Goal: Transaction & Acquisition: Purchase product/service

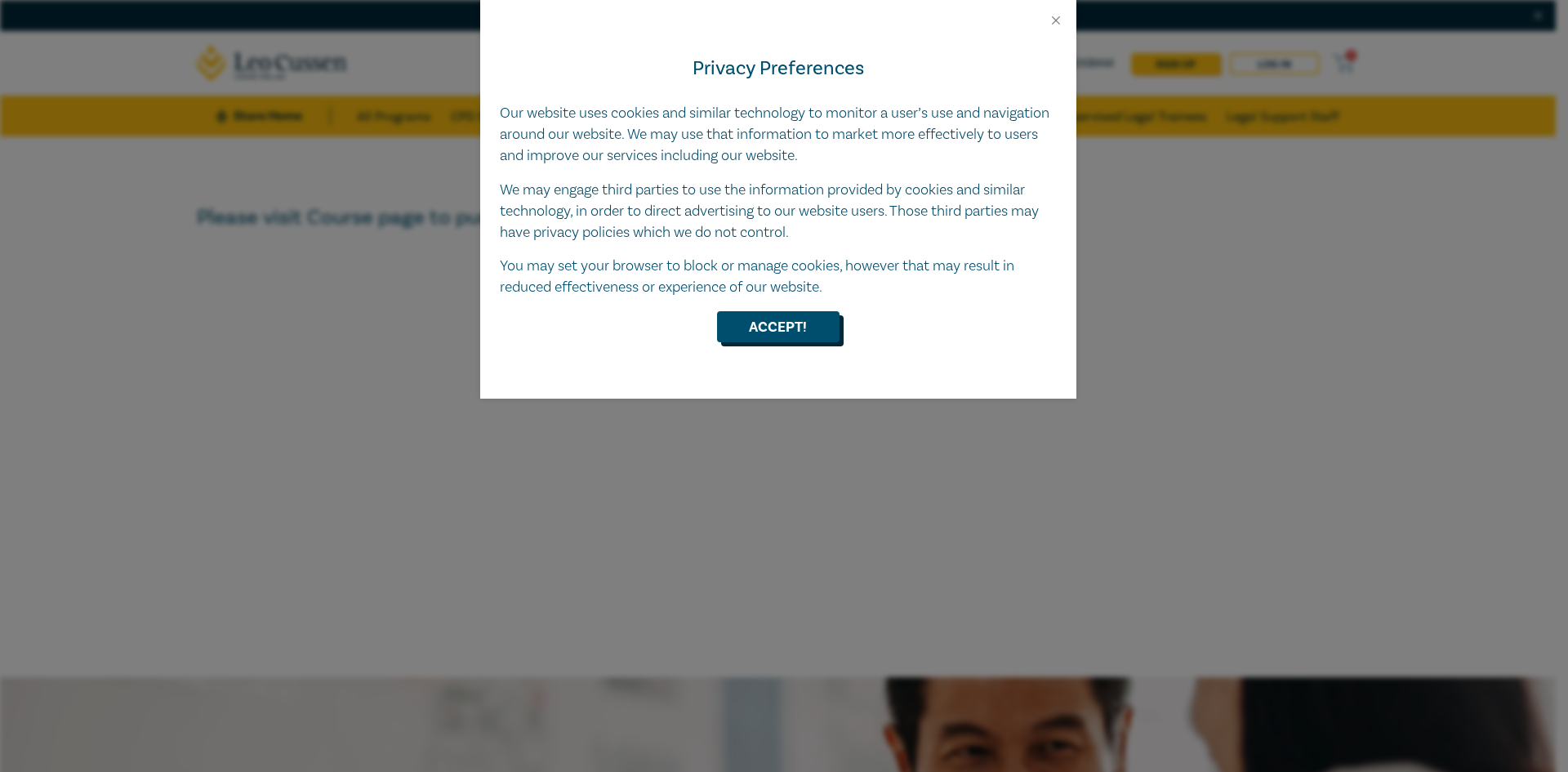
click at [778, 319] on button "Accept!" at bounding box center [778, 327] width 122 height 31
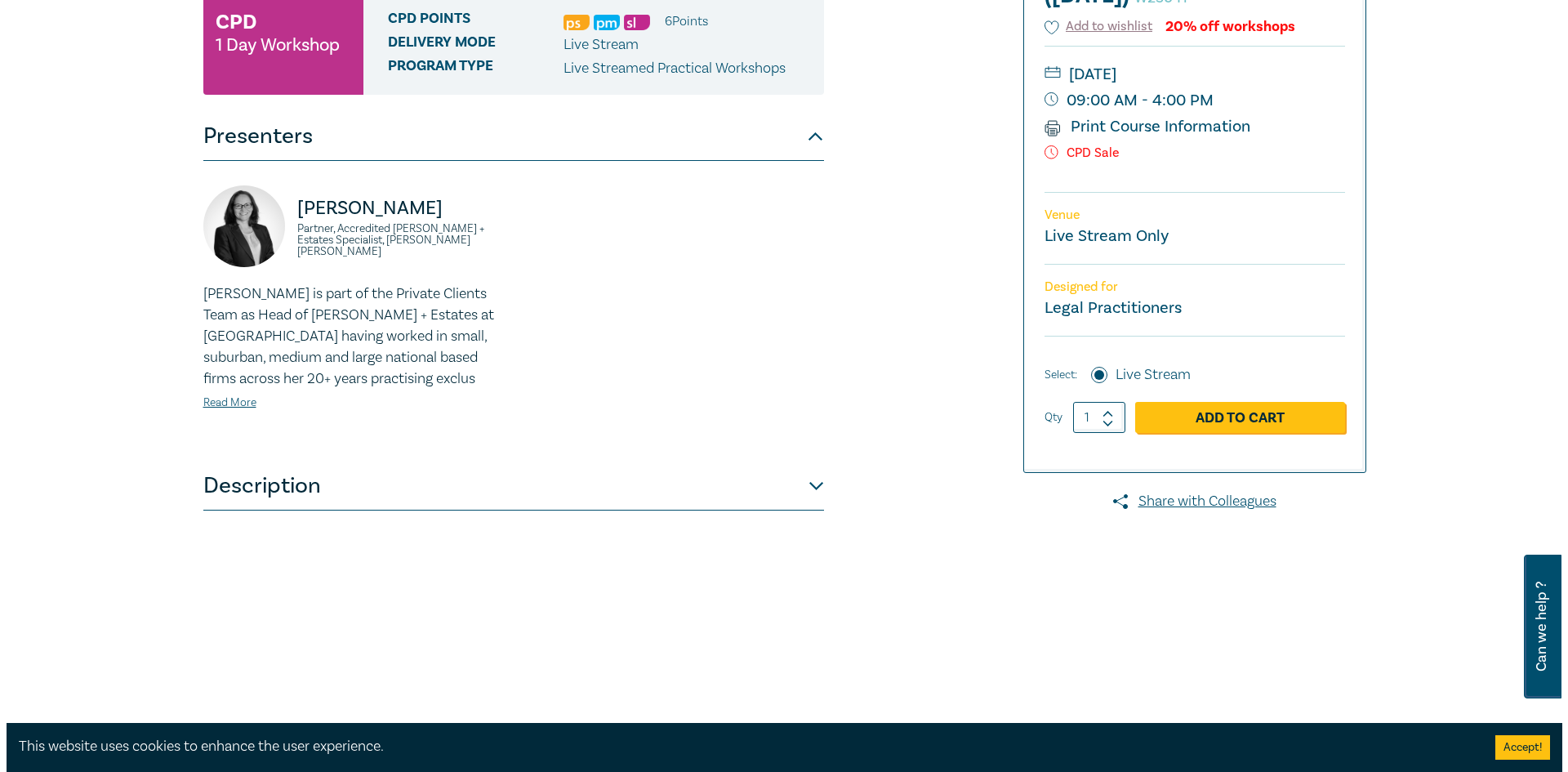
scroll to position [327, 0]
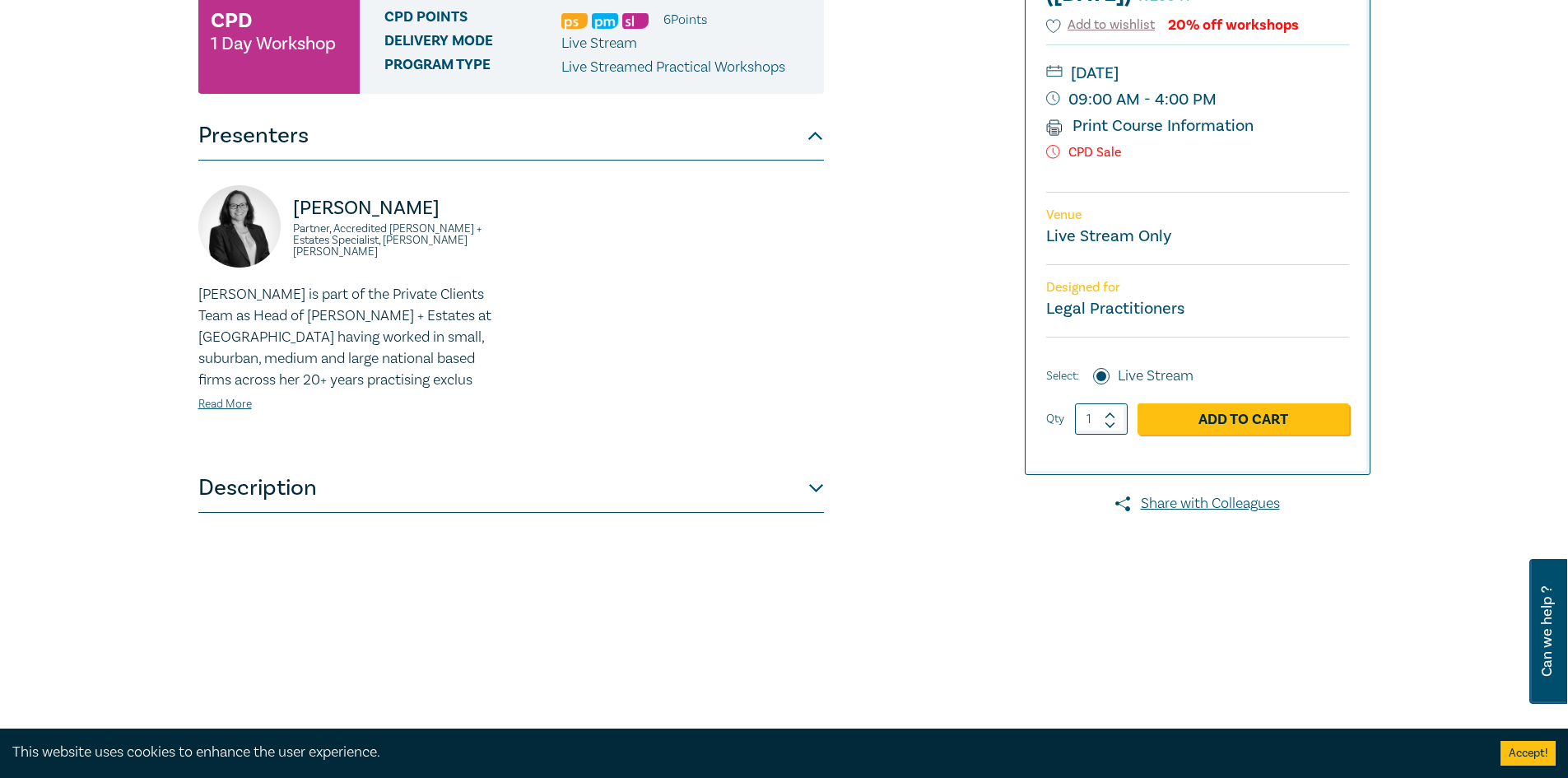
click at [1110, 419] on icon at bounding box center [1109, 415] width 11 height 8
click at [1107, 426] on icon at bounding box center [1109, 425] width 9 height 4
click at [1108, 419] on icon at bounding box center [1109, 415] width 11 height 8
type input "3"
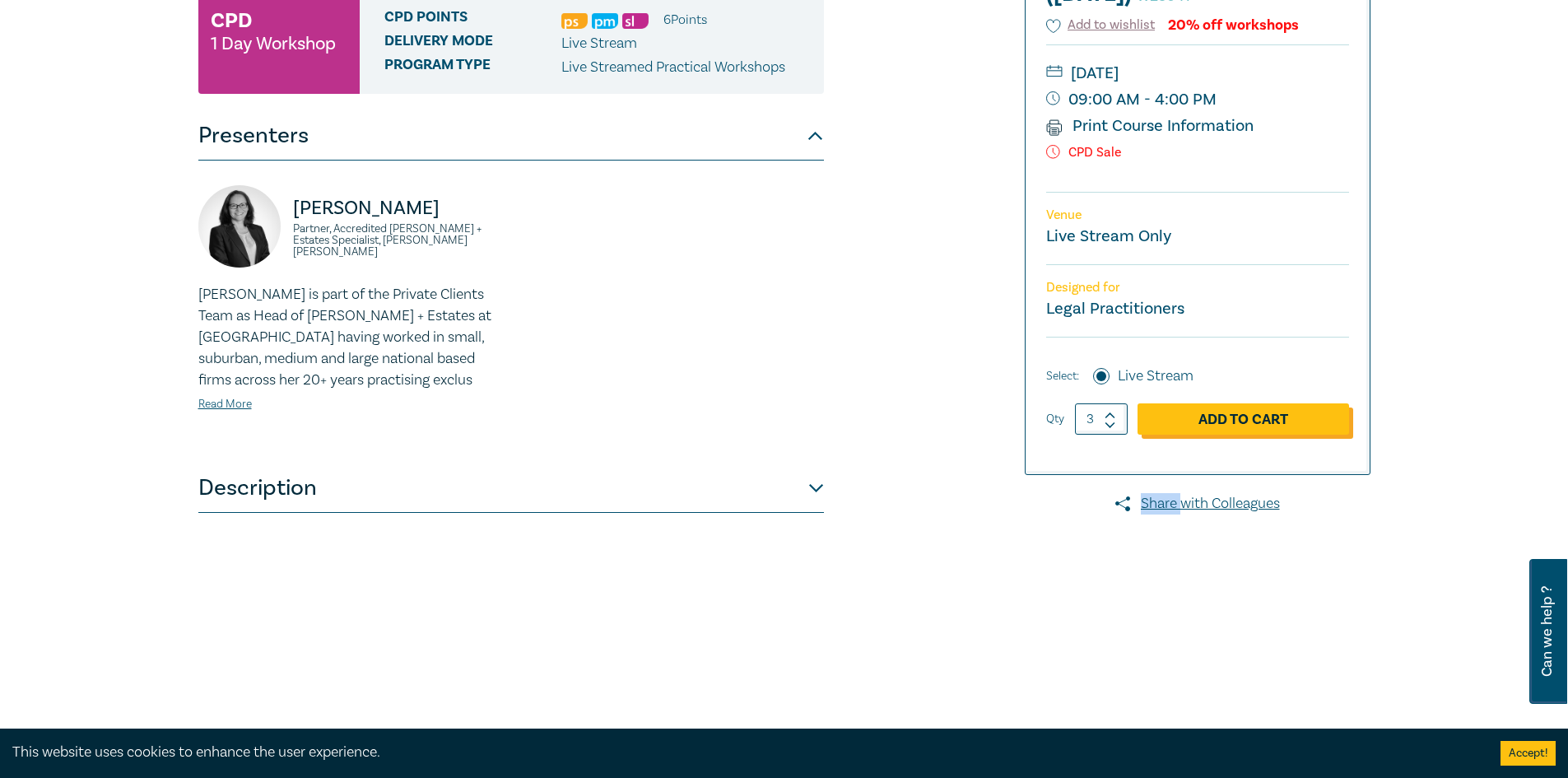
click at [1173, 435] on link "Add to Cart" at bounding box center [1243, 419] width 211 height 32
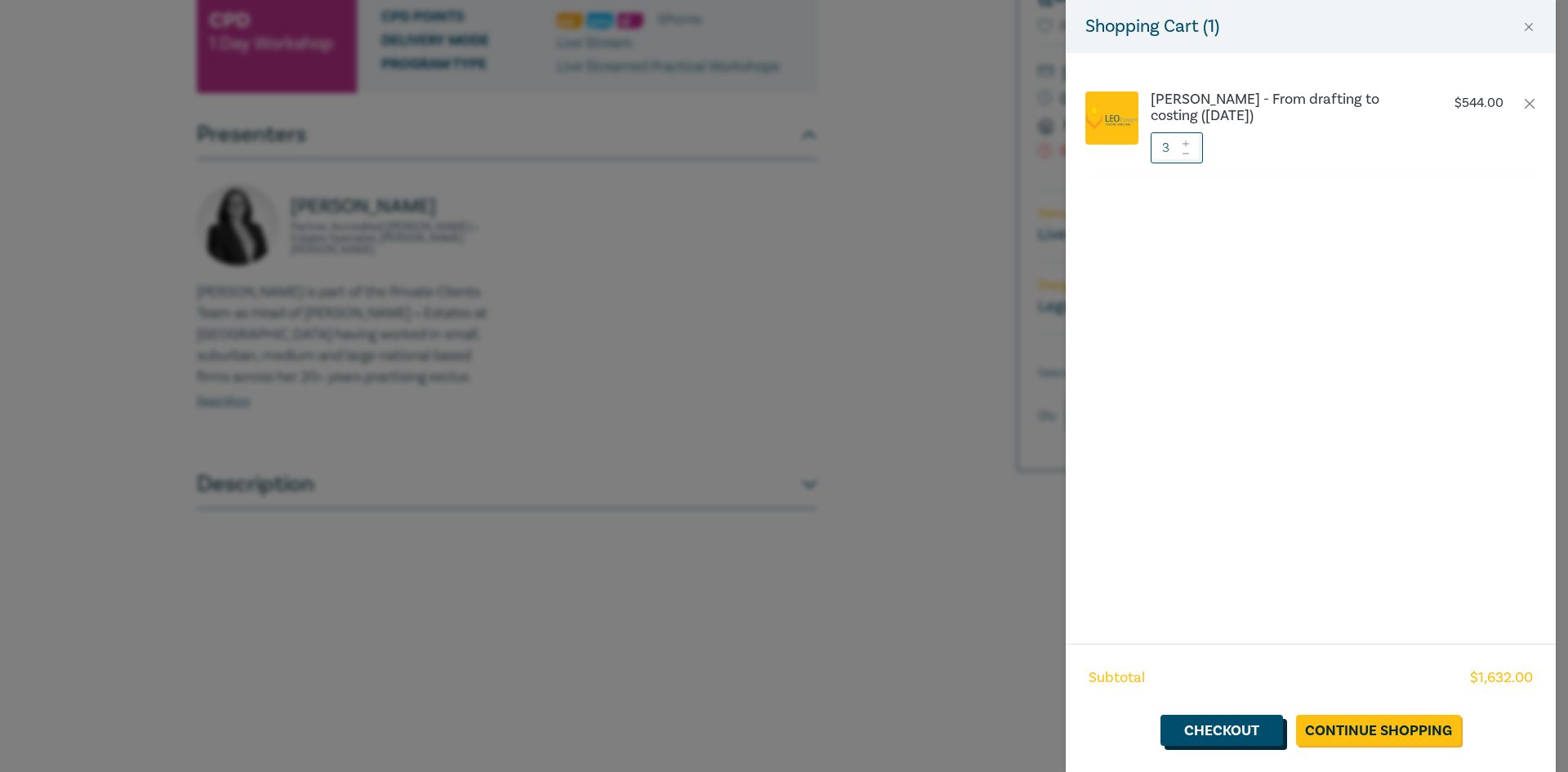
click at [1246, 725] on link "Checkout" at bounding box center [1222, 730] width 122 height 31
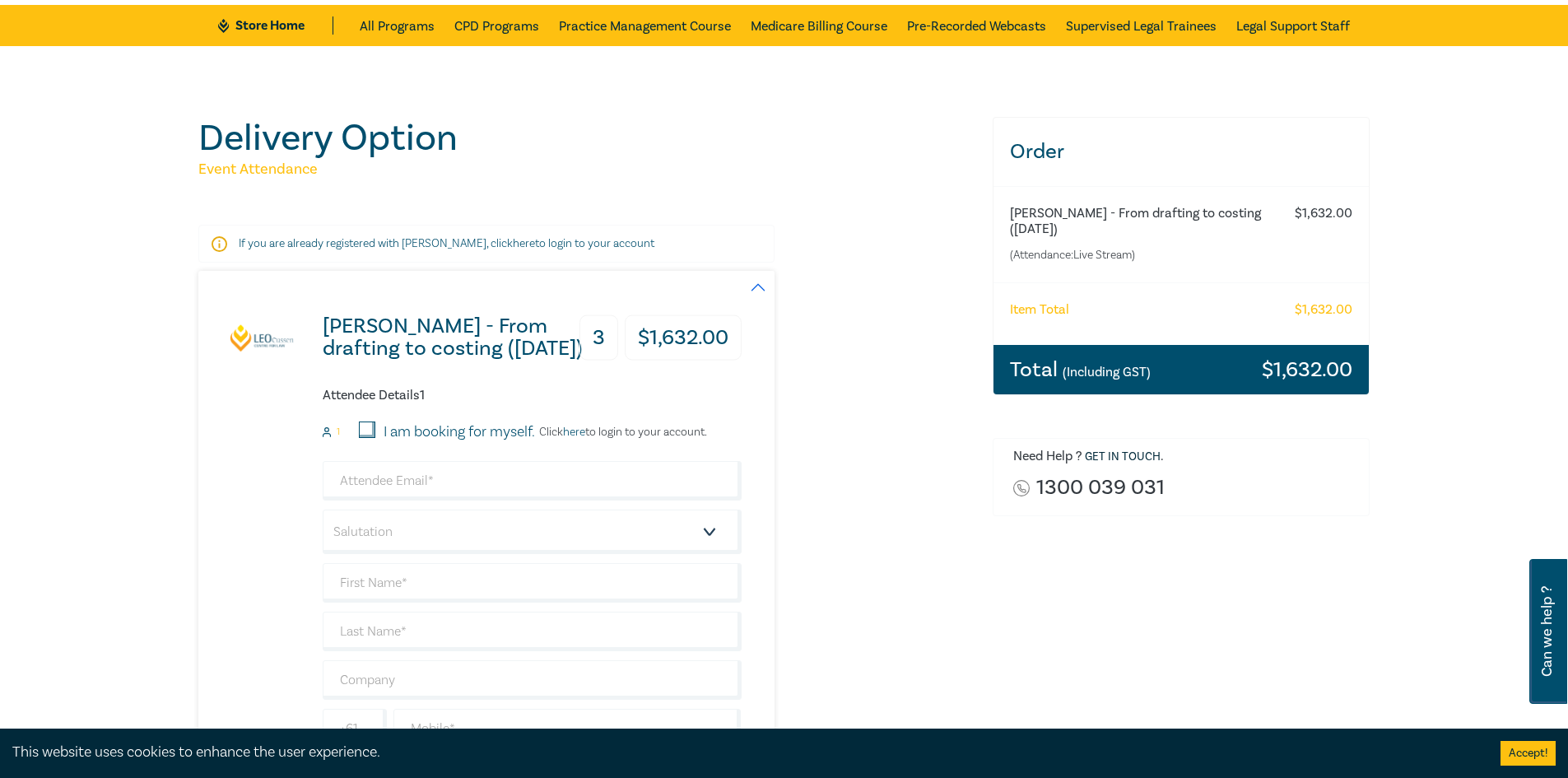
scroll to position [247, 0]
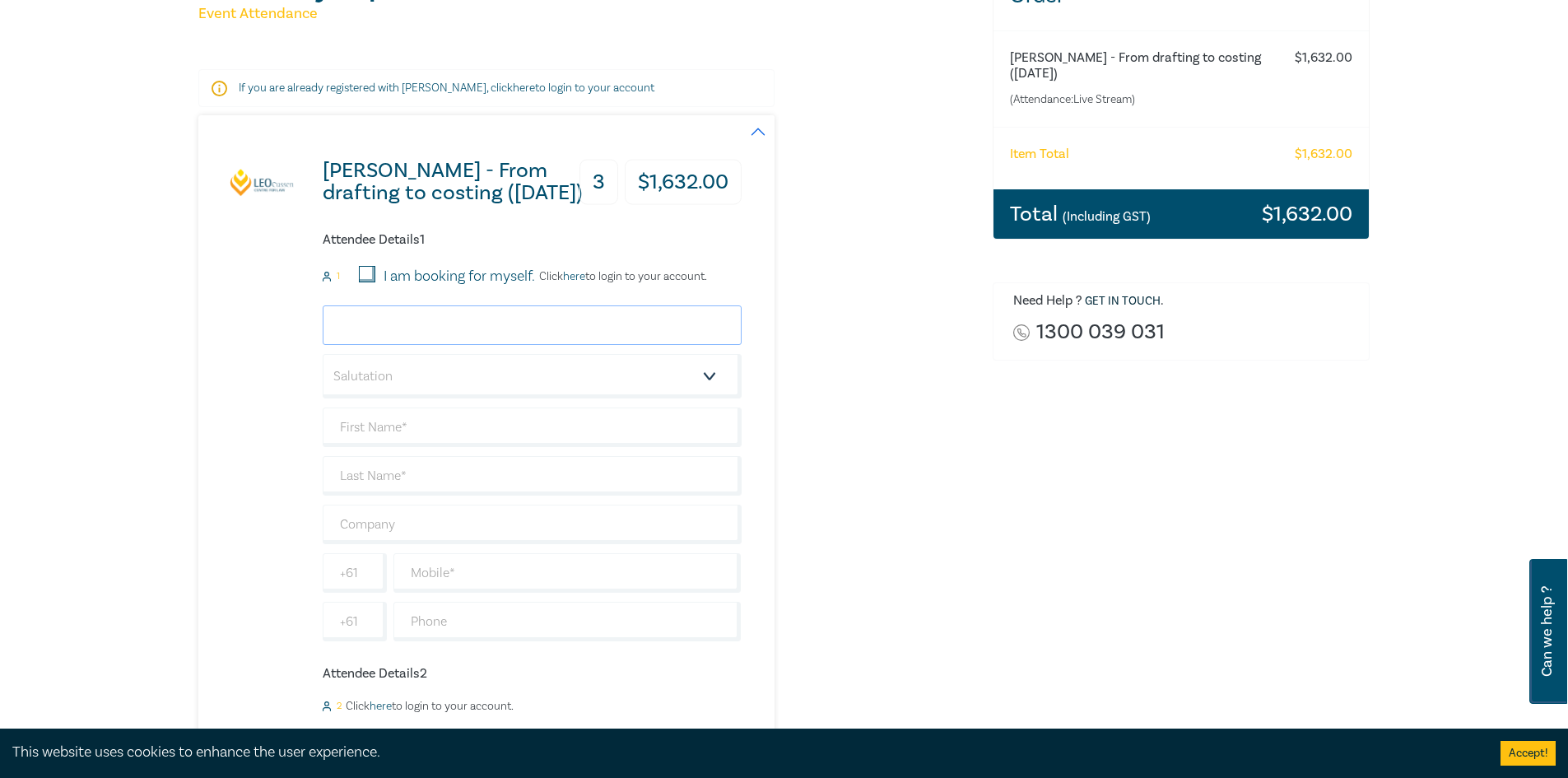
click at [387, 329] on input "email" at bounding box center [532, 325] width 419 height 39
type input "agok@willed.com.au"
click at [389, 380] on select "Salutation Mr. Mrs. Ms. Miss Dr. Prof. Other" at bounding box center [532, 377] width 419 height 45
select select "Ms."
click at [322, 354] on select "Salutation Mr. Mrs. Ms. Miss Dr. Prof. Other" at bounding box center [532, 377] width 419 height 45
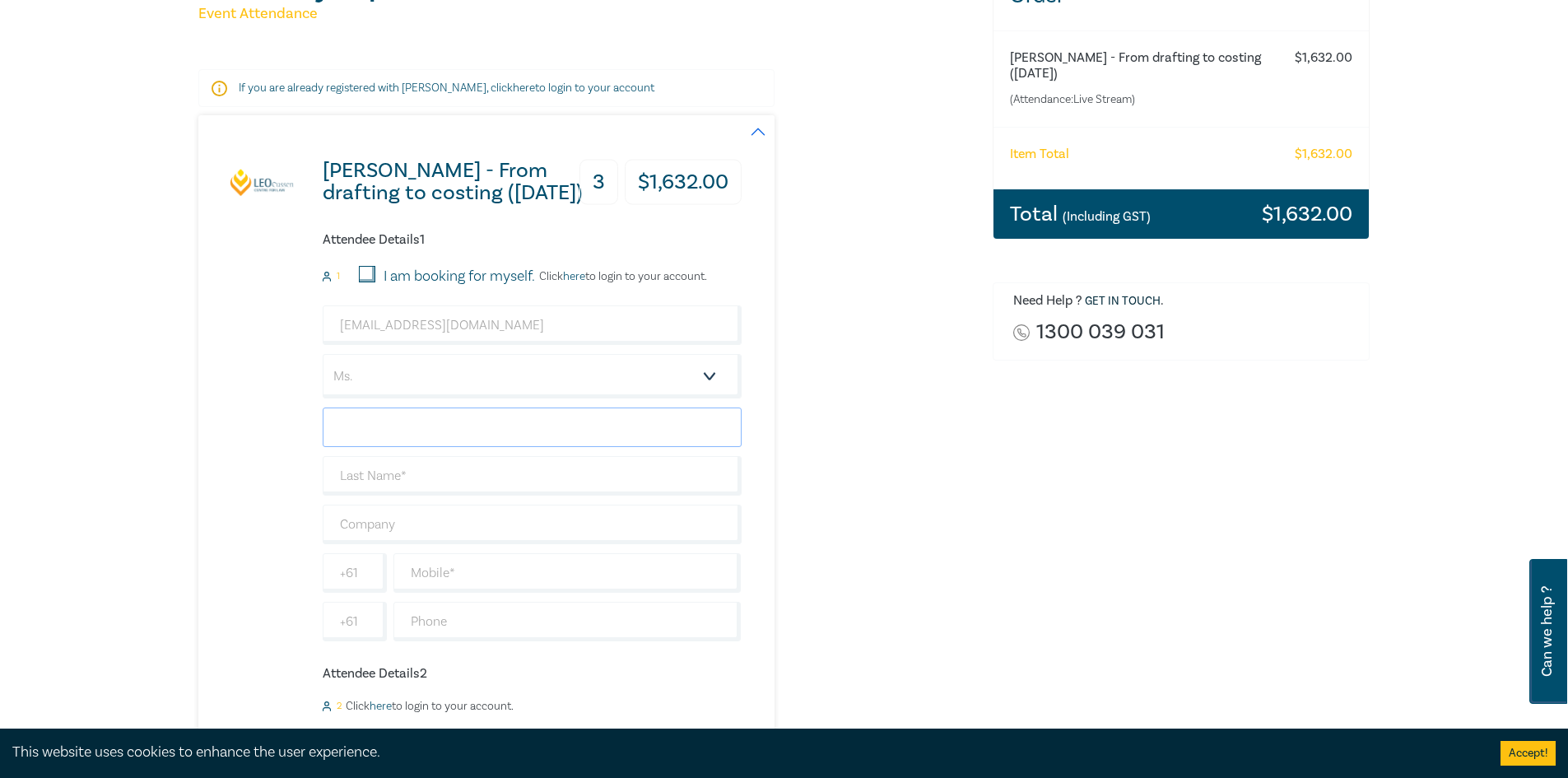
click at [382, 436] on input "text" at bounding box center [532, 427] width 419 height 39
type input "a"
type input "Agok"
type input "Angok"
type input "Willed Law Pty Ltd"
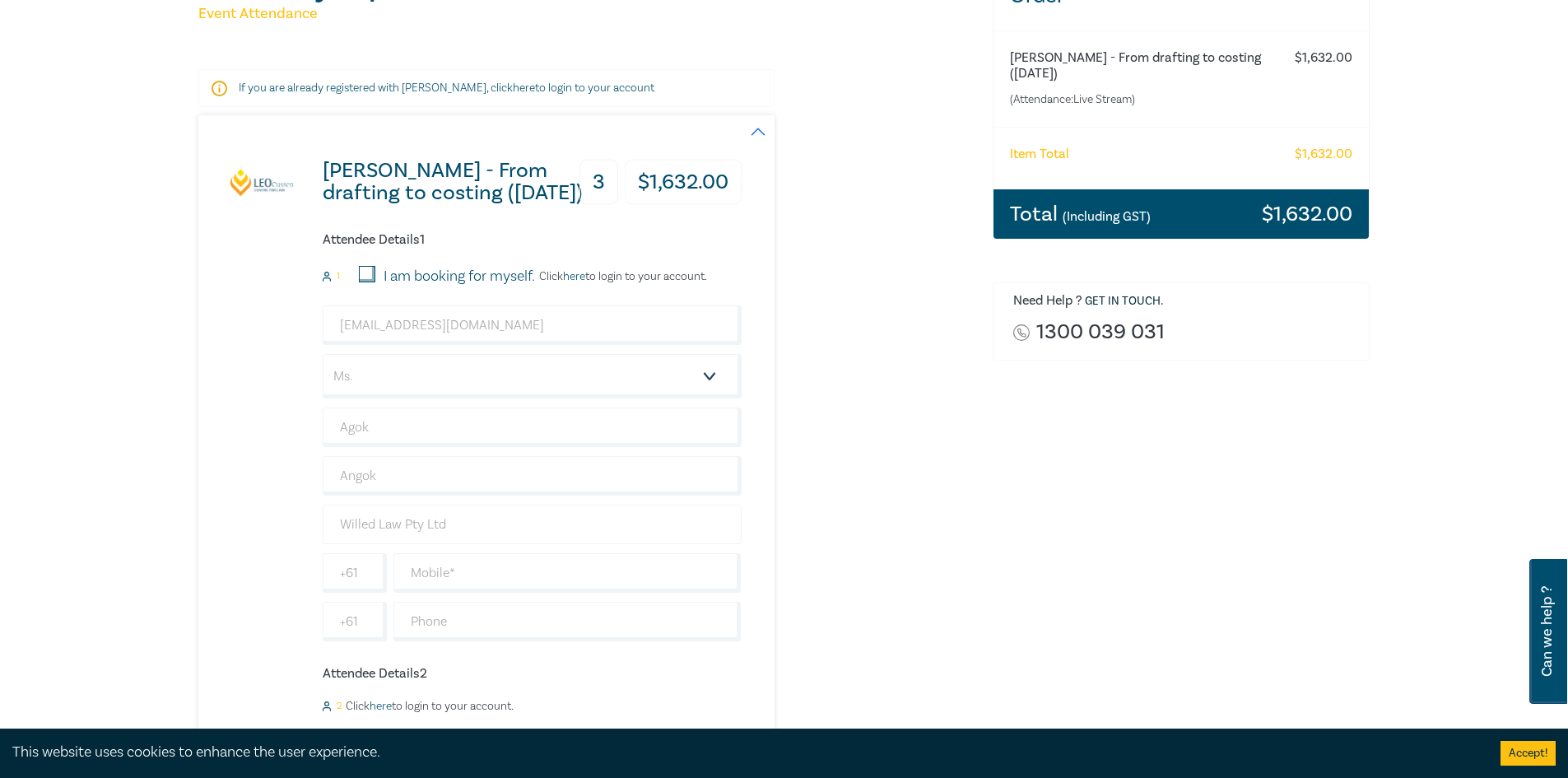
type input "0480045898"
type input "Australia"
drag, startPoint x: 358, startPoint y: 575, endPoint x: 383, endPoint y: 571, distance: 25.3
click at [358, 575] on input "0480045898" at bounding box center [354, 573] width 64 height 39
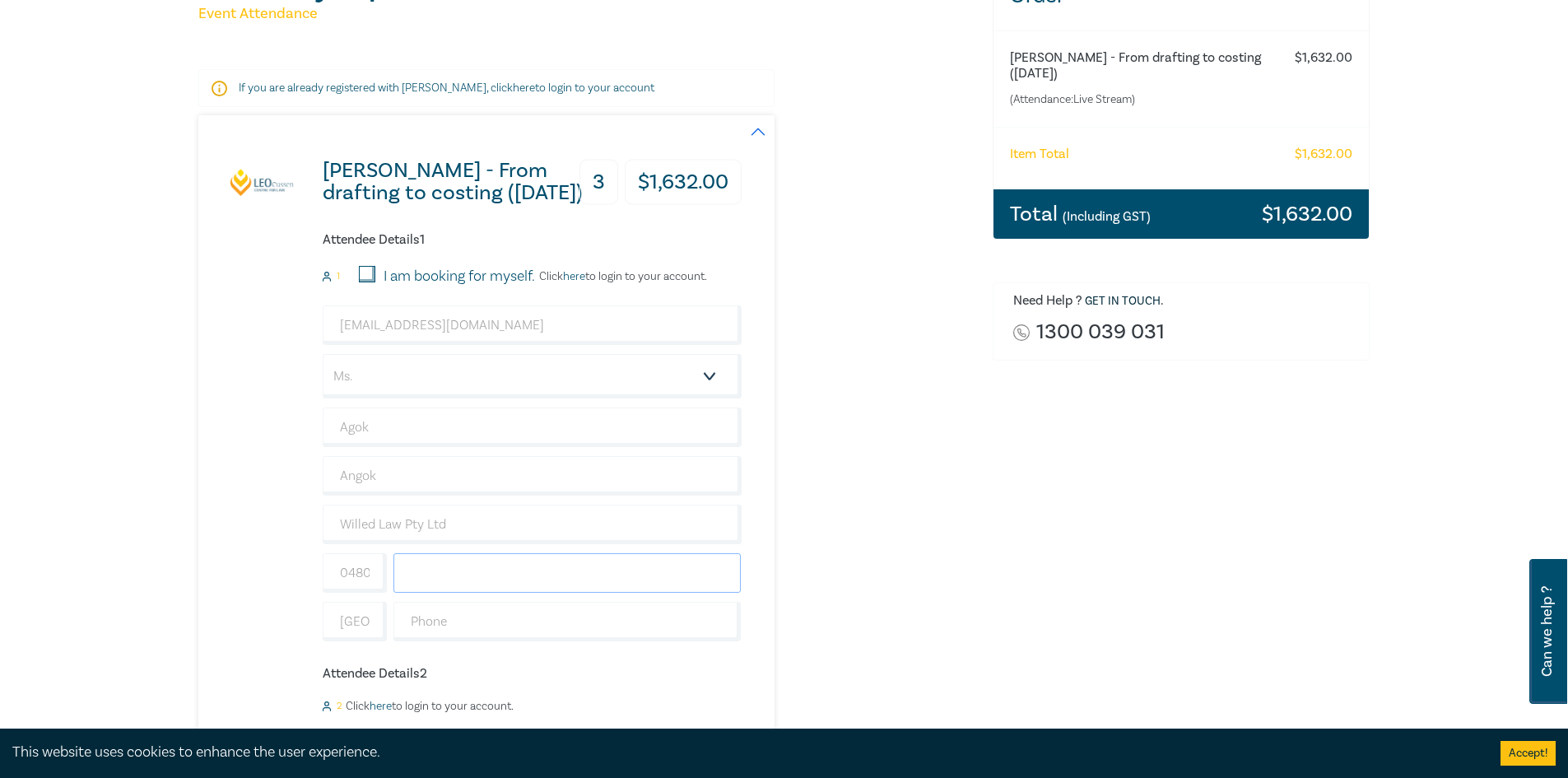
click at [496, 589] on input "text" at bounding box center [567, 573] width 348 height 39
type input "0480045898"
click at [364, 572] on input "0480045898" at bounding box center [354, 573] width 64 height 39
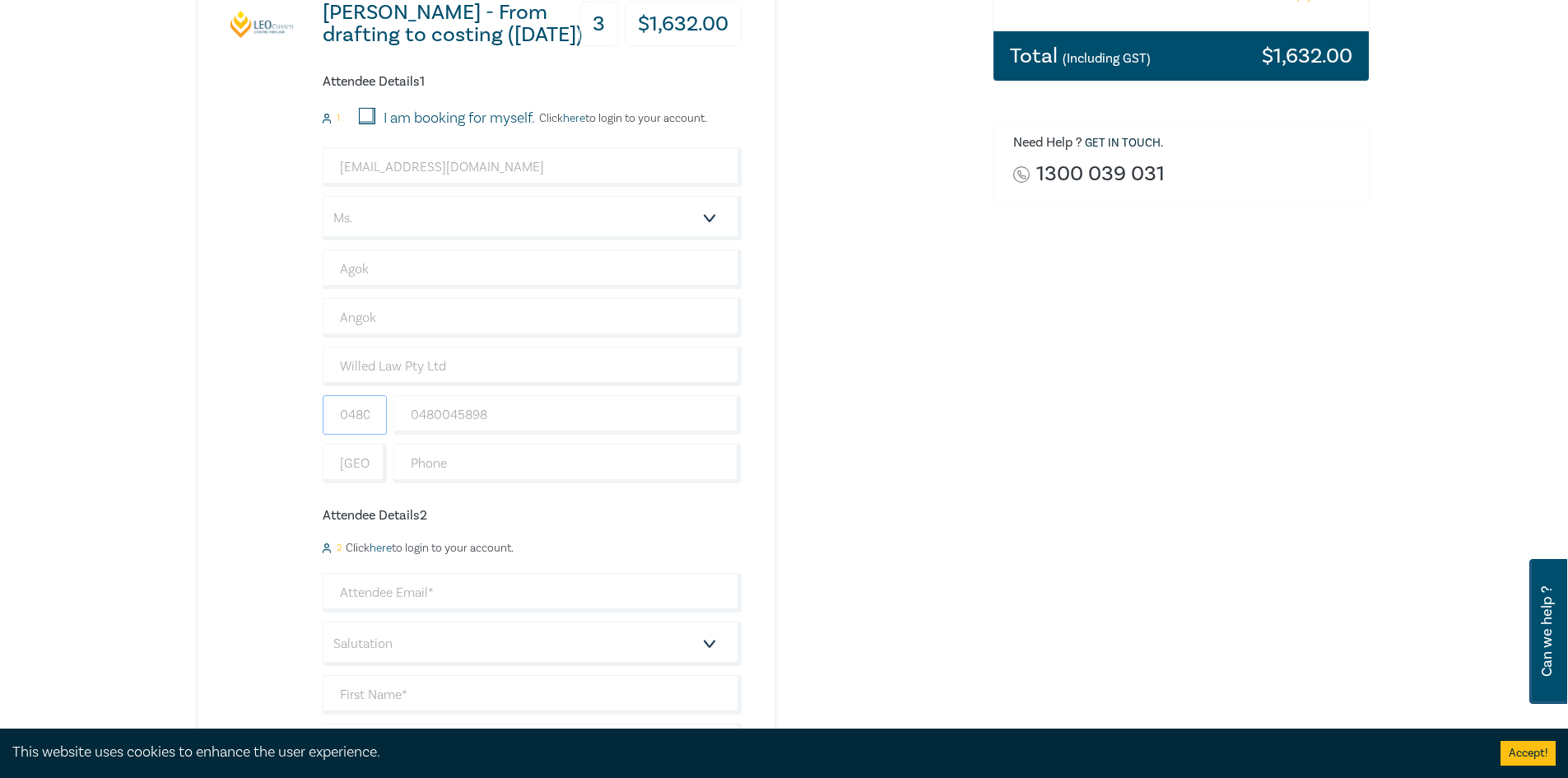
scroll to position [412, 0]
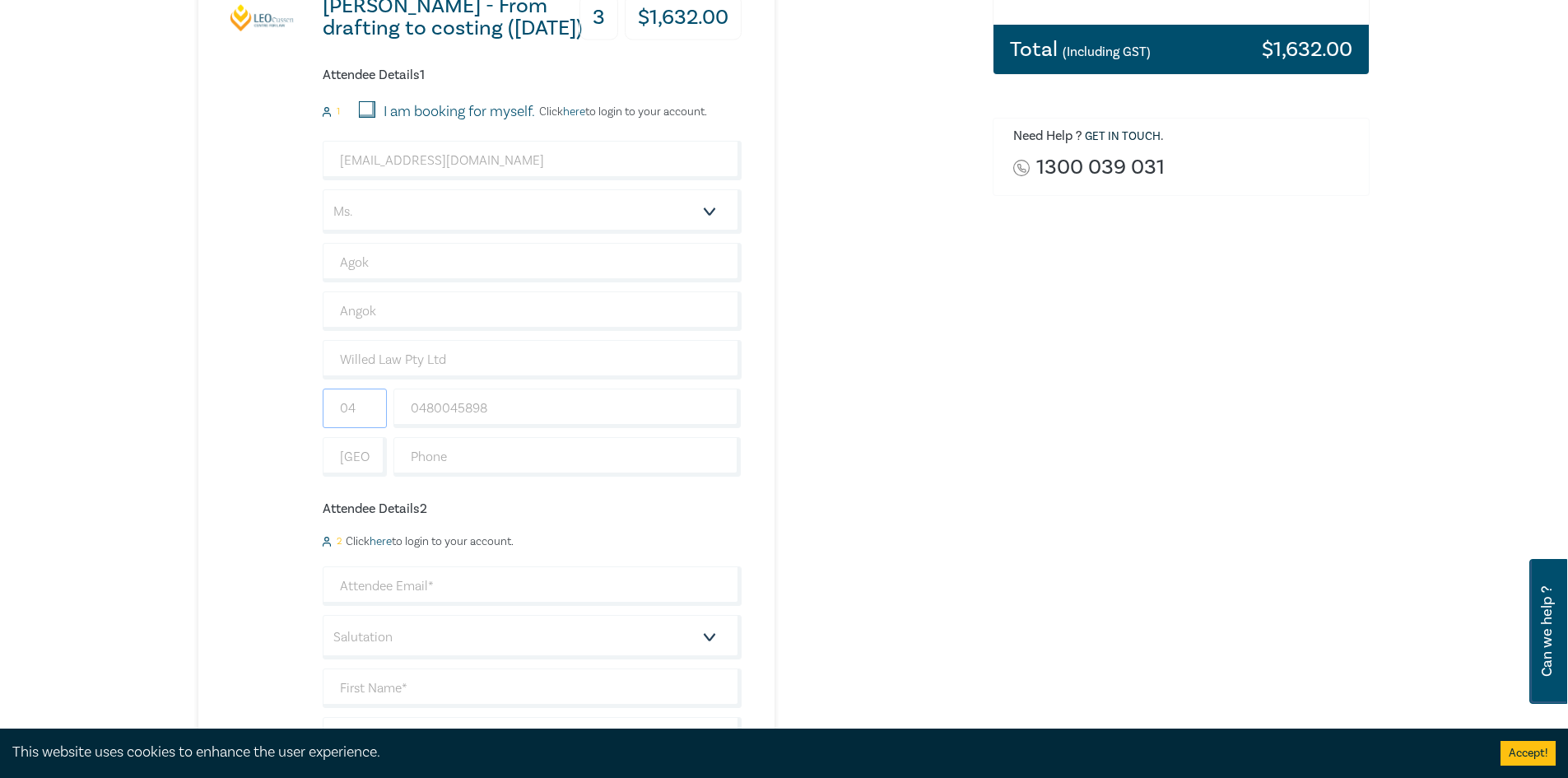
type input "0"
click at [281, 509] on div "Wills - From drafting to costing (October 2025) 3 $ 1,632.00 Attendee Details 1…" at bounding box center [470, 658] width 543 height 1416
click at [347, 459] on input "Australia" at bounding box center [354, 457] width 64 height 39
type input "A"
click at [269, 446] on div "Wills - From drafting to costing (October 2025) 3 $ 1,632.00 Attendee Details 1…" at bounding box center [470, 658] width 543 height 1416
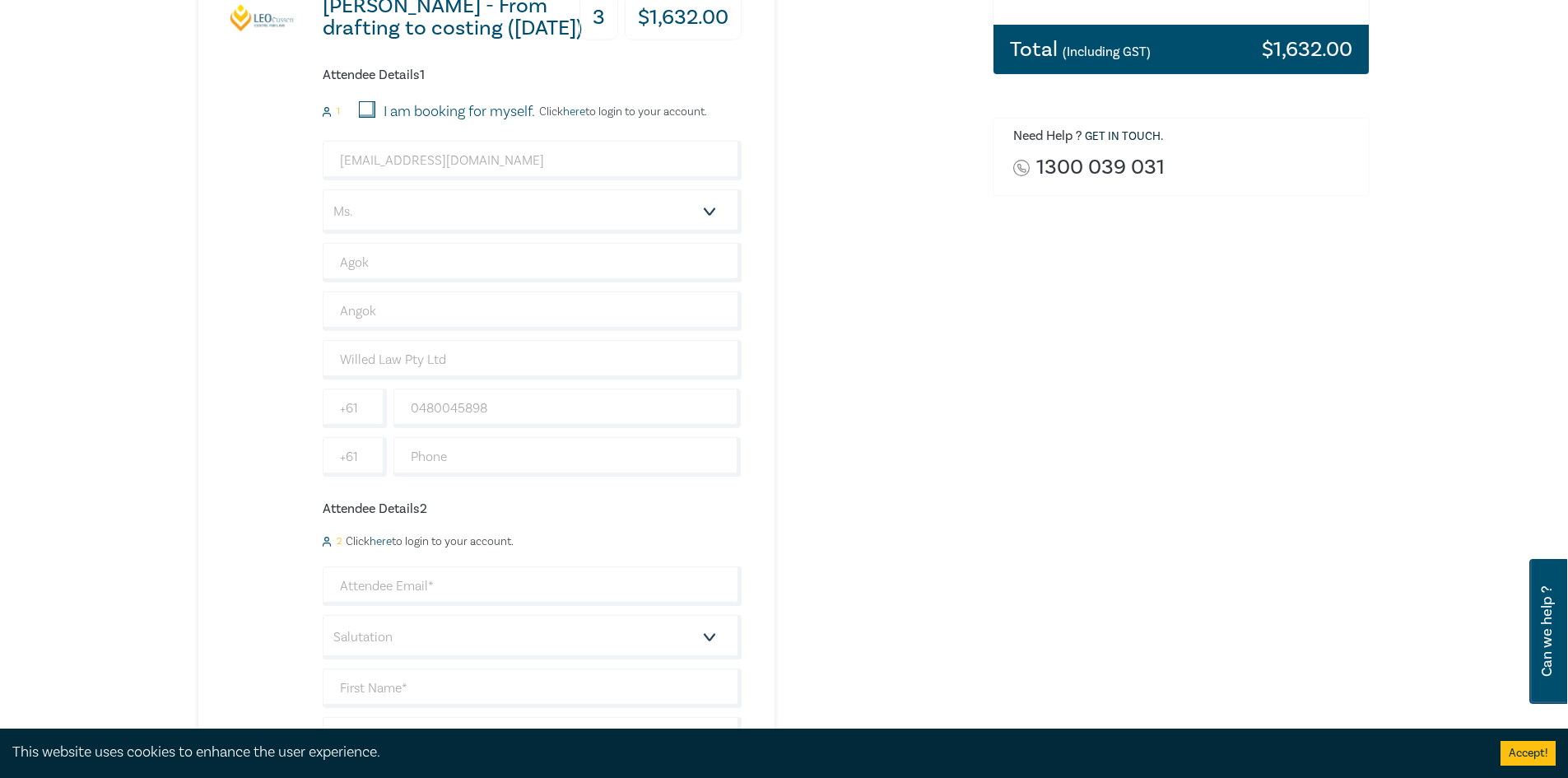
click at [276, 508] on div "Wills - From drafting to costing (October 2025) 3 $ 1,632.00 Attendee Details 1…" at bounding box center [470, 658] width 543 height 1416
click at [464, 408] on input "0480045898" at bounding box center [567, 408] width 348 height 39
click at [442, 407] on input "0480045 898" at bounding box center [567, 408] width 348 height 39
type input "0480 045 898"
click at [286, 433] on div "Wills - From drafting to costing (October 2025) 3 $ 1,632.00 Attendee Details 1…" at bounding box center [470, 658] width 543 height 1416
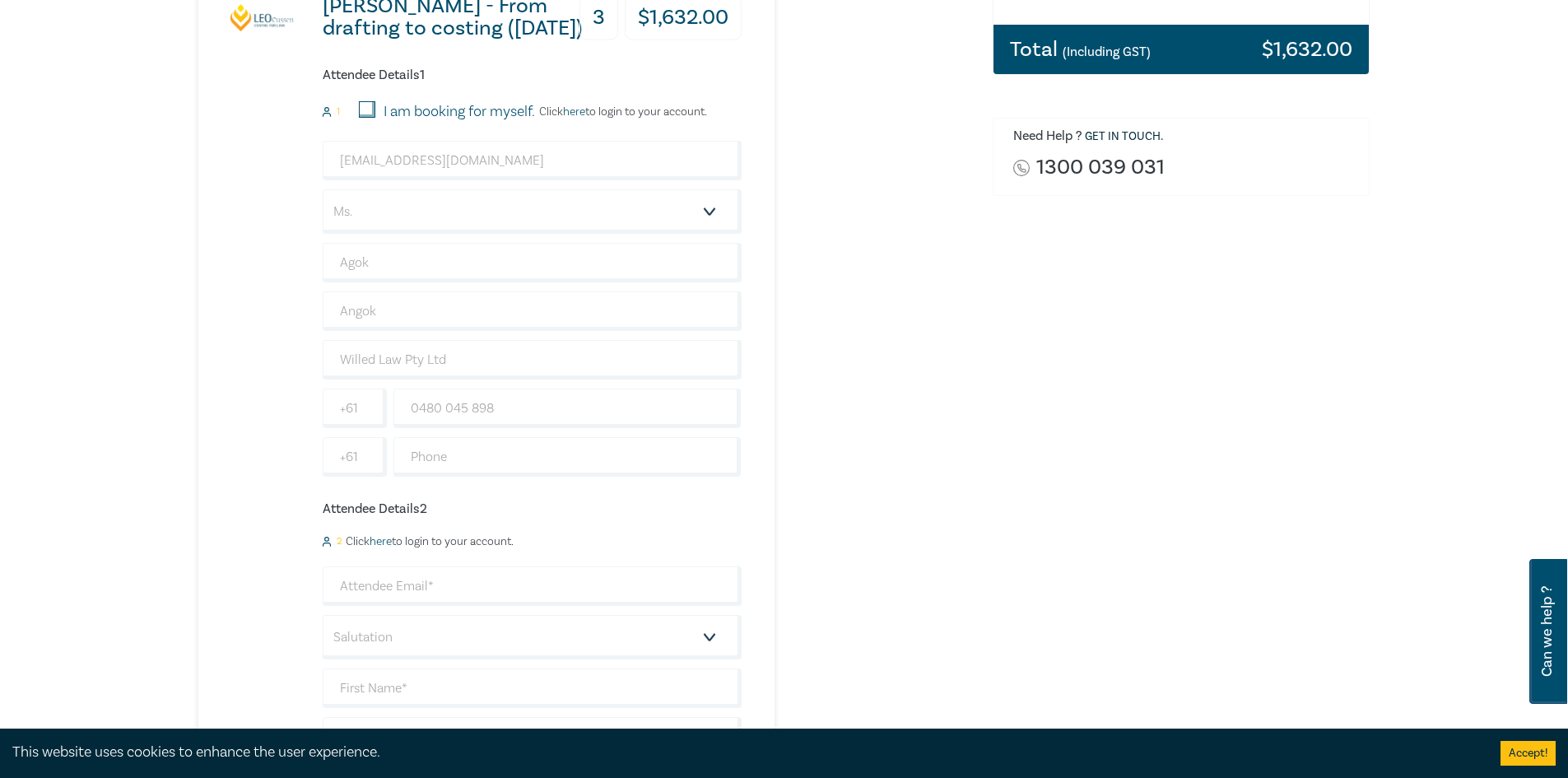
click at [285, 433] on div "Wills - From drafting to costing (October 2025) 3 $ 1,632.00 Attendee Details 1…" at bounding box center [470, 658] width 543 height 1416
click at [262, 506] on div "Wills - From drafting to costing (October 2025) 3 $ 1,632.00 Attendee Details 1…" at bounding box center [470, 658] width 543 height 1416
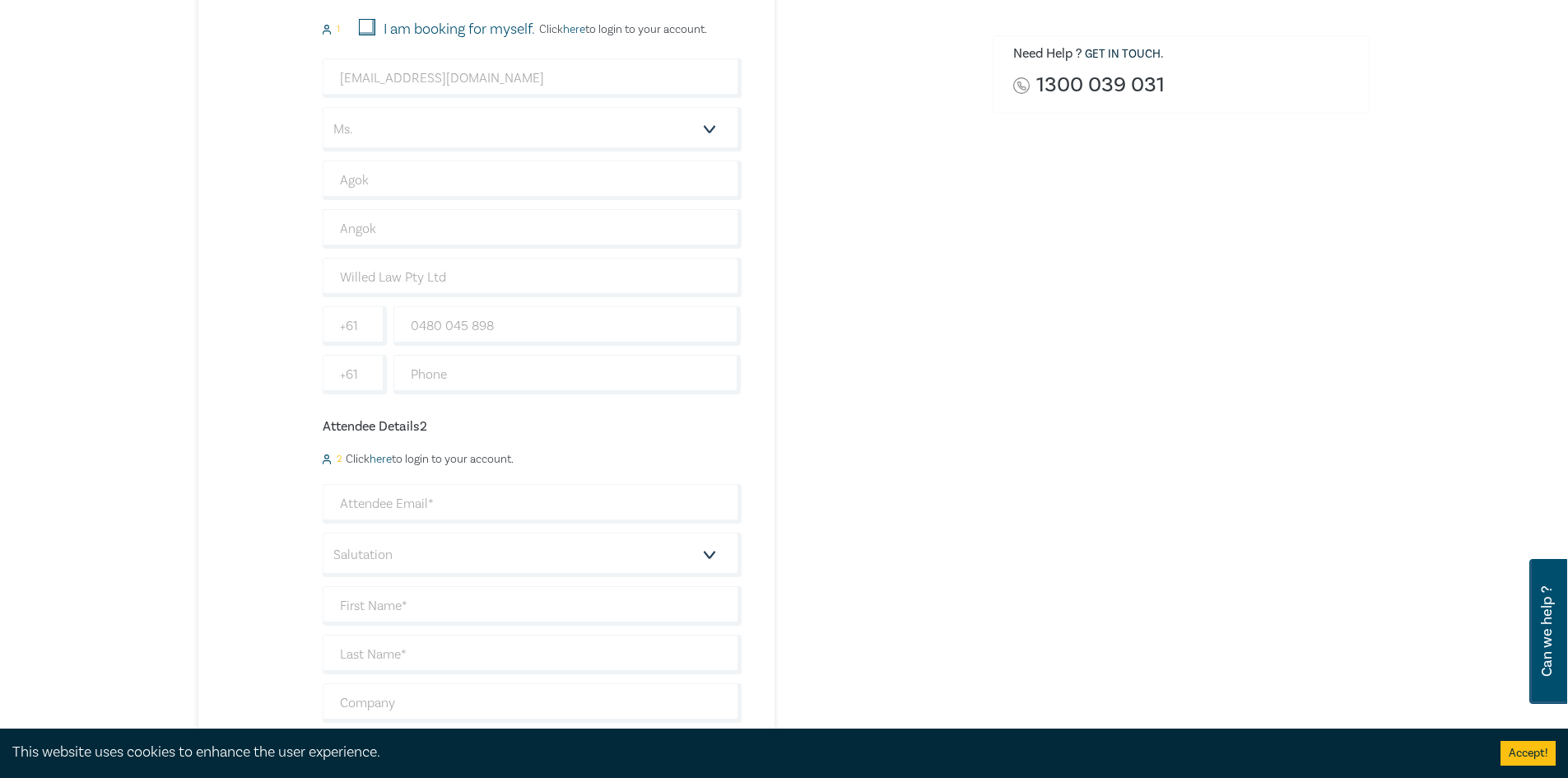
scroll to position [576, 0]
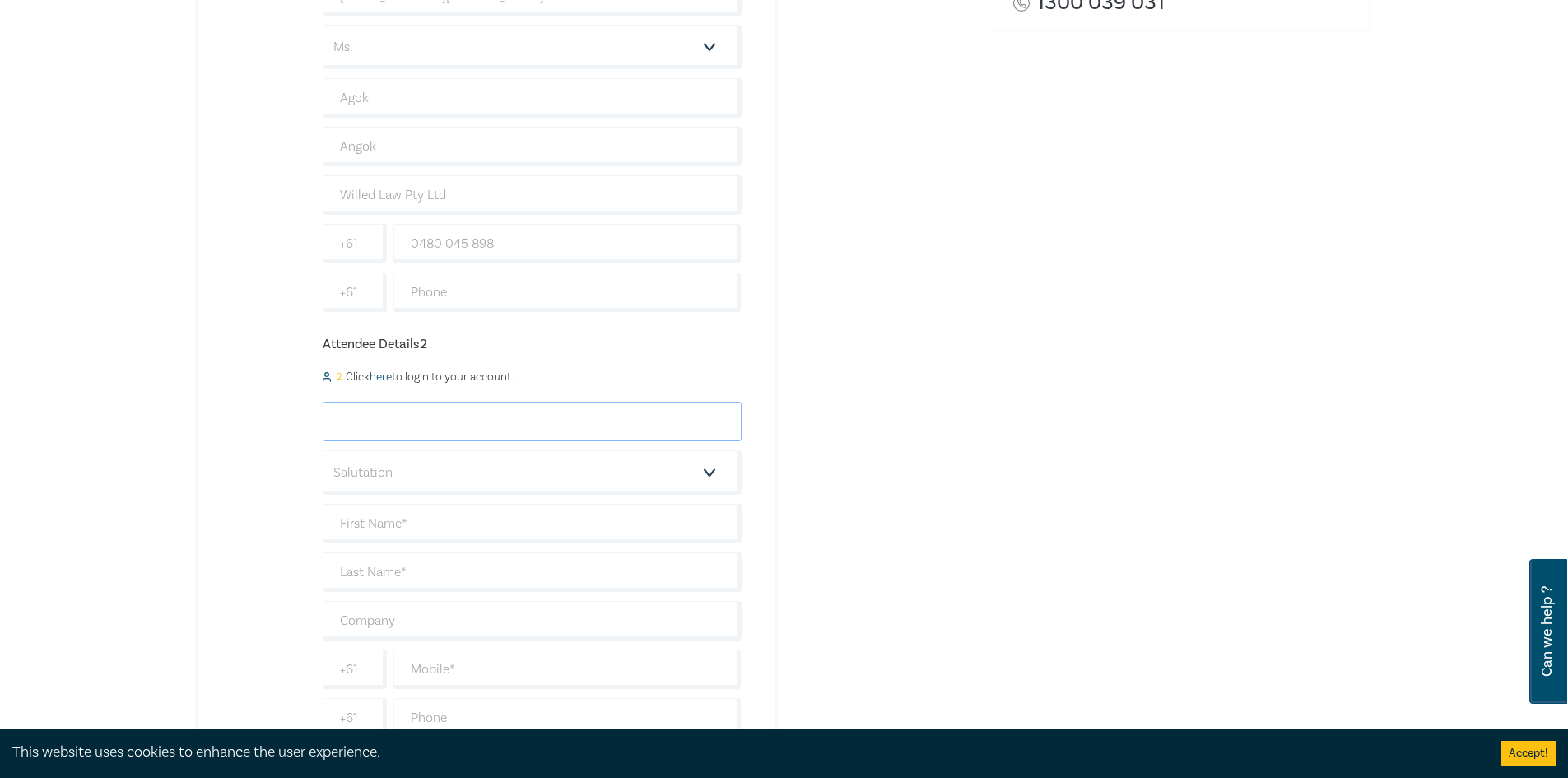
click at [435, 429] on input "email" at bounding box center [532, 421] width 419 height 39
type input "breanna@willed.com.au"
click at [366, 477] on select "Salutation Mr. Mrs. Ms. Miss Dr. Prof. Other" at bounding box center [532, 472] width 419 height 45
select select "Ms."
click at [322, 450] on select "Salutation Mr. Mrs. Ms. Miss Dr. Prof. Other" at bounding box center [532, 472] width 419 height 45
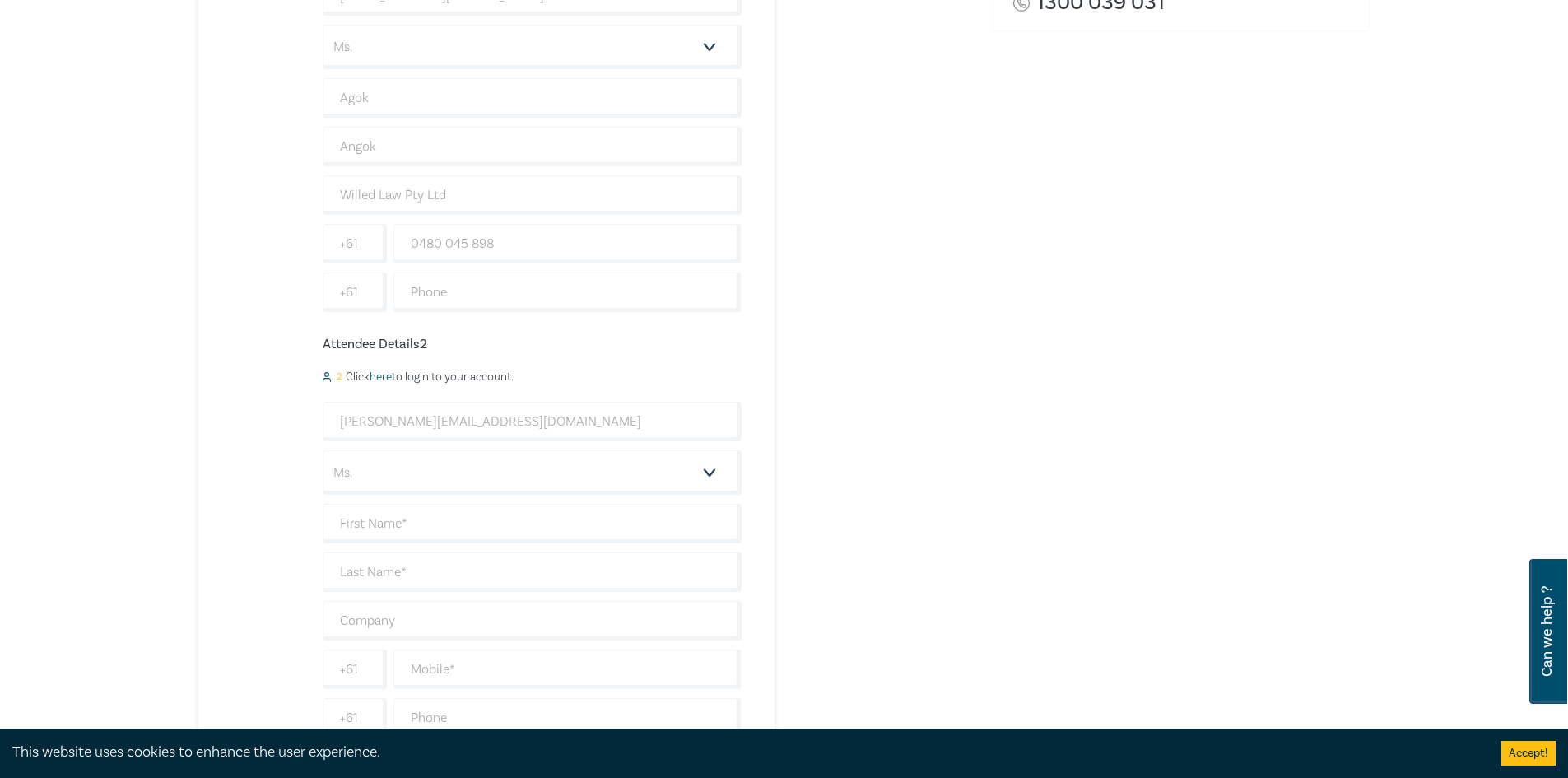
click at [183, 554] on div "Delivery Option Event Attendance If you are already registered with Leo Cussen,…" at bounding box center [784, 478] width 1568 height 1835
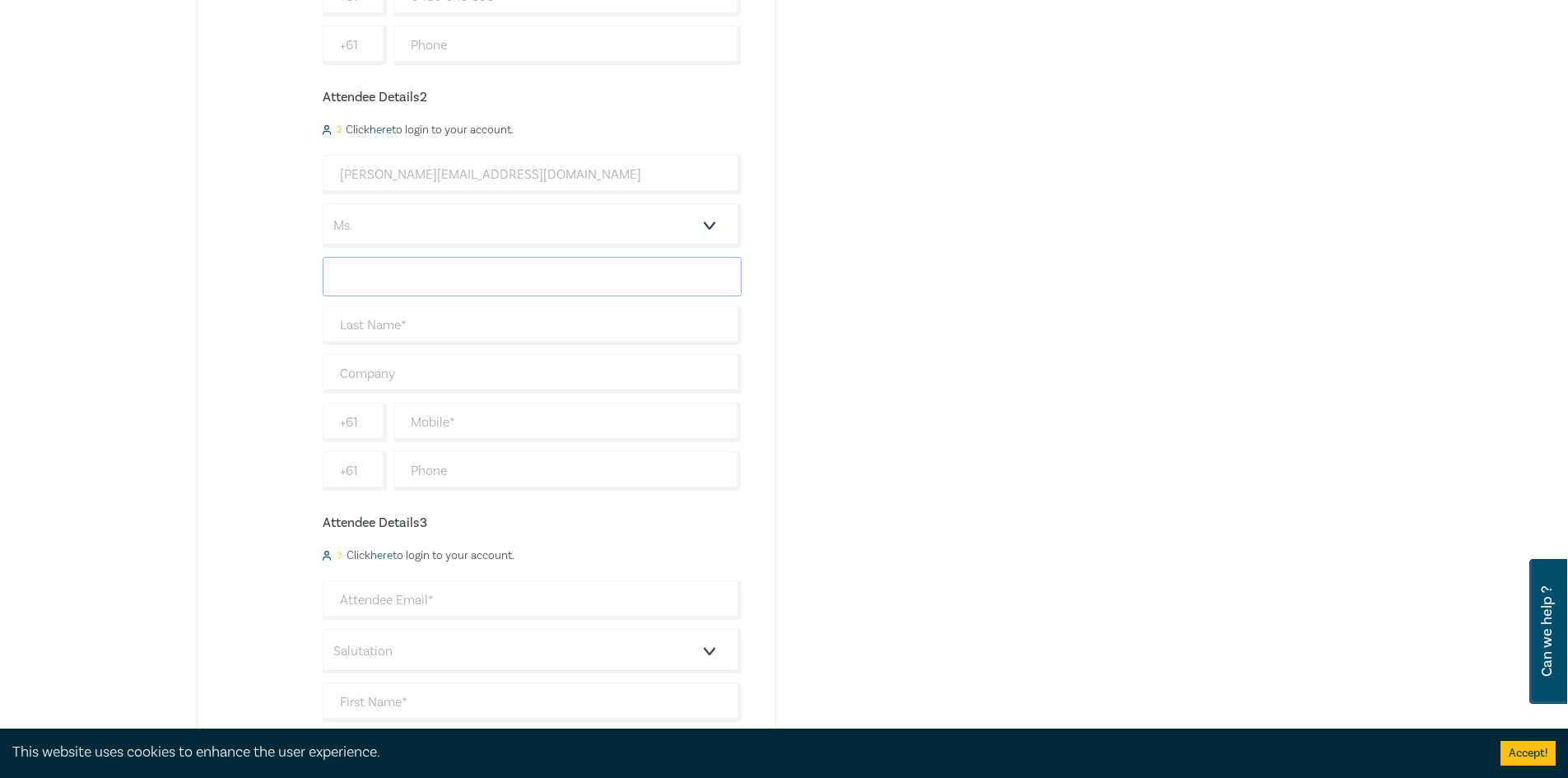
click at [411, 267] on input "text" at bounding box center [532, 276] width 419 height 39
type input "Breanna"
type input "Lampkin"
click at [282, 321] on div "Wills - From drafting to costing (October 2025) 3 $ 1,632.00 Attendee Details 1…" at bounding box center [470, 246] width 543 height 1416
click at [368, 368] on input "text" at bounding box center [532, 374] width 419 height 39
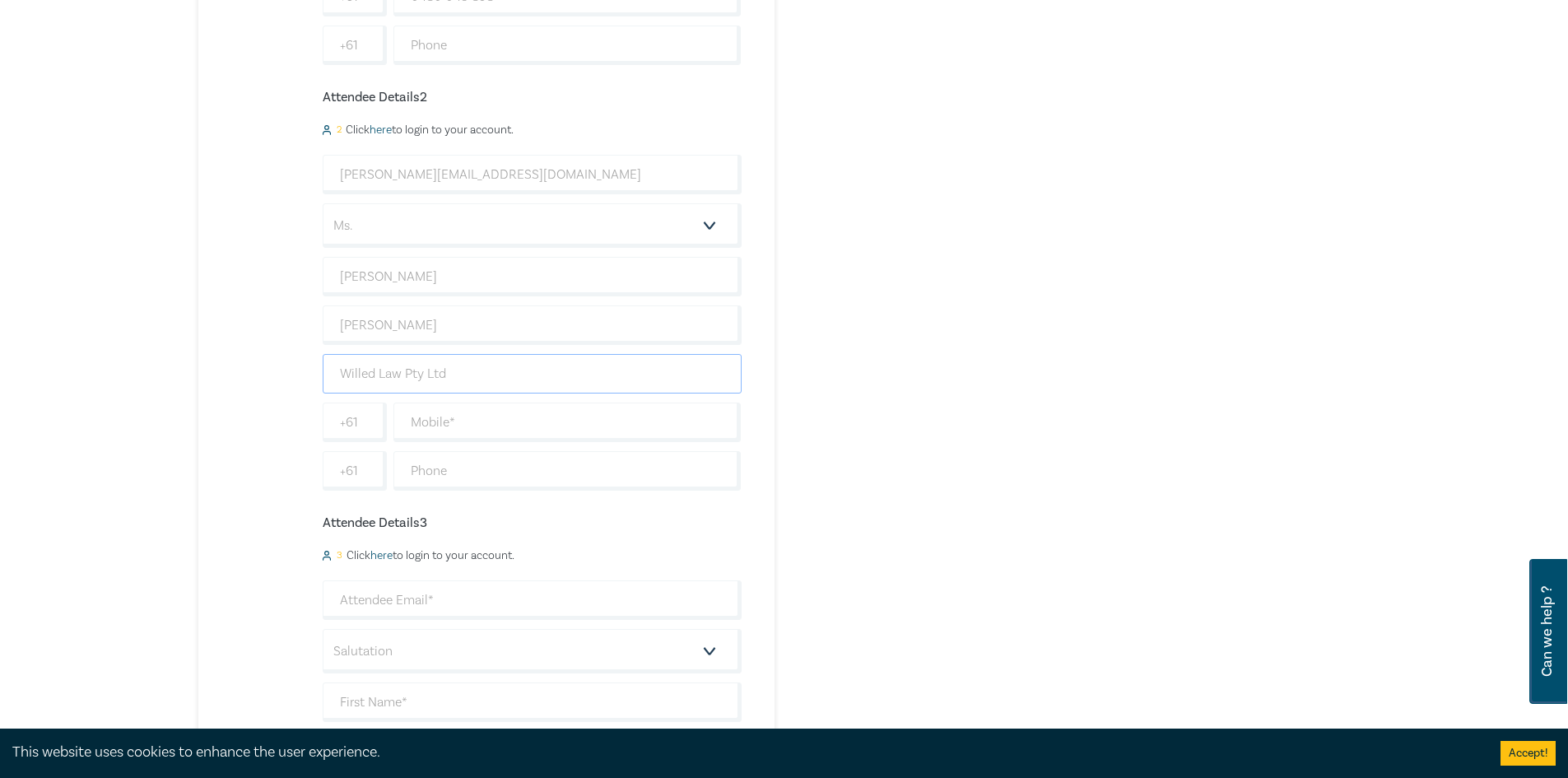
type input "Willed Law Pty Ltd"
click at [487, 423] on input "text" at bounding box center [567, 422] width 348 height 39
type input "0483 989 957"
click at [275, 482] on div "Wills - From drafting to costing (October 2025) 3 $ 1,632.00 Attendee Details 1…" at bounding box center [470, 246] width 543 height 1416
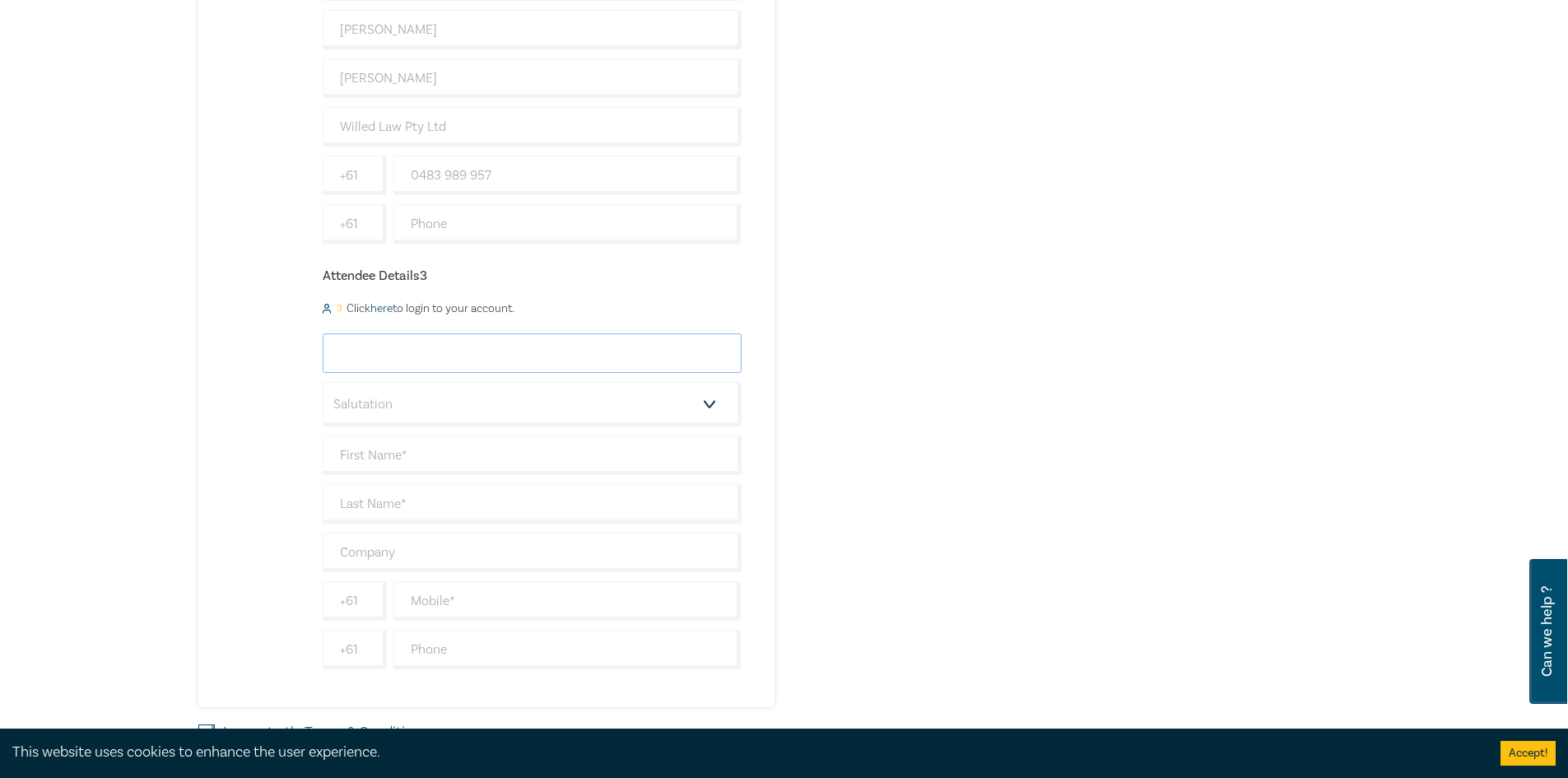
drag, startPoint x: 438, startPoint y: 348, endPoint x: 447, endPoint y: 354, distance: 10.8
click at [438, 348] on input "email" at bounding box center [532, 353] width 419 height 39
type input "jane@willed.com.au"
click at [263, 425] on div "Wills - From drafting to costing (October 2025) 3 $ 1,632.00 Attendee Details 1…" at bounding box center [470, 0] width 543 height 1416
click at [369, 405] on select "Salutation Mr. Mrs. Ms. Miss Dr. Prof. Other" at bounding box center [532, 404] width 419 height 45
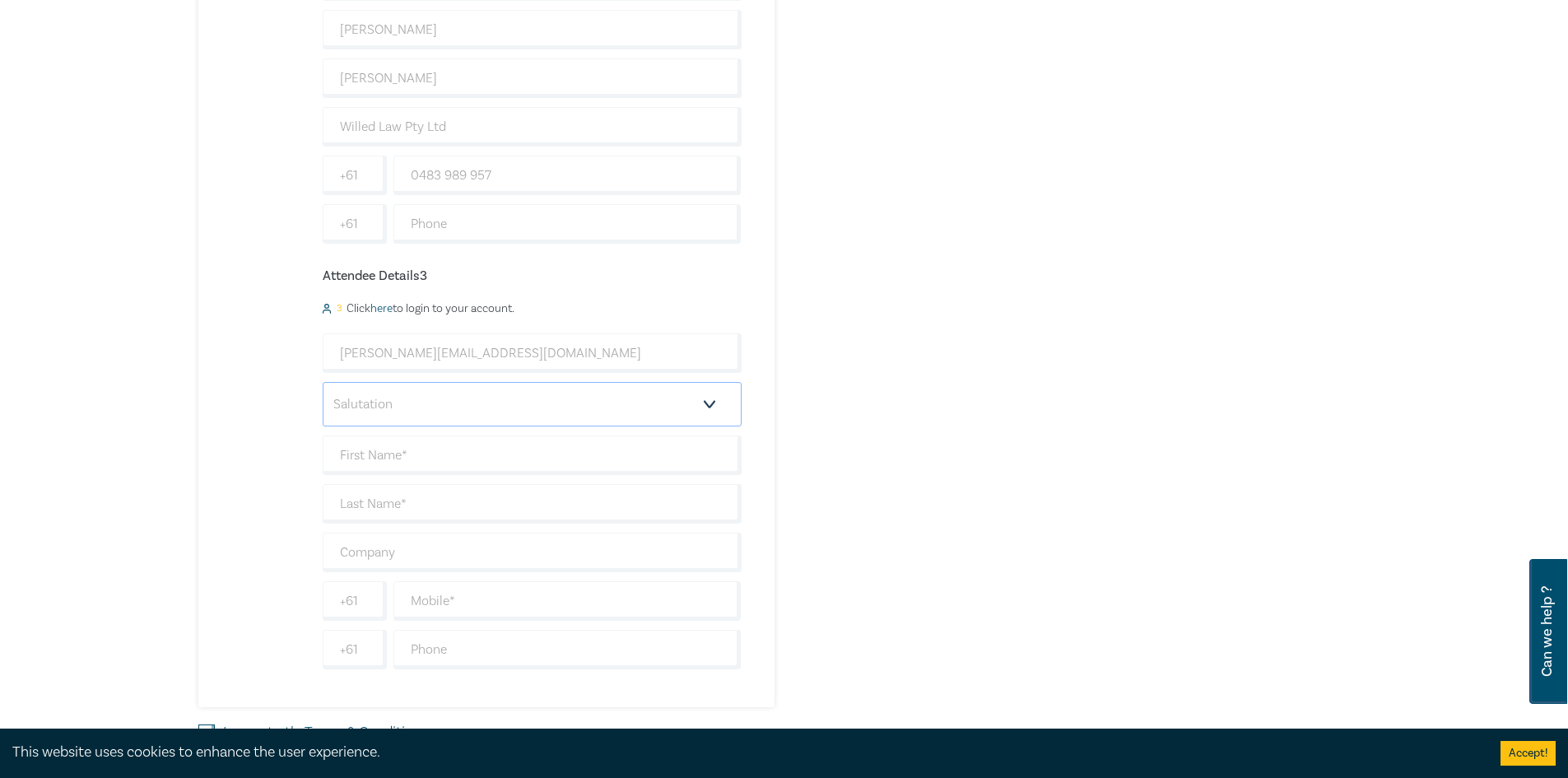
select select "Ms."
click at [322, 382] on select "Salutation Mr. Mrs. Ms. Miss Dr. Prof. Other" at bounding box center [532, 404] width 419 height 45
click at [297, 458] on div "Wills - From drafting to costing (October 2025) 3 $ 1,632.00 Attendee Details 1…" at bounding box center [470, 0] width 543 height 1416
click at [361, 452] on input "text" at bounding box center [532, 455] width 419 height 39
type input "Jane"
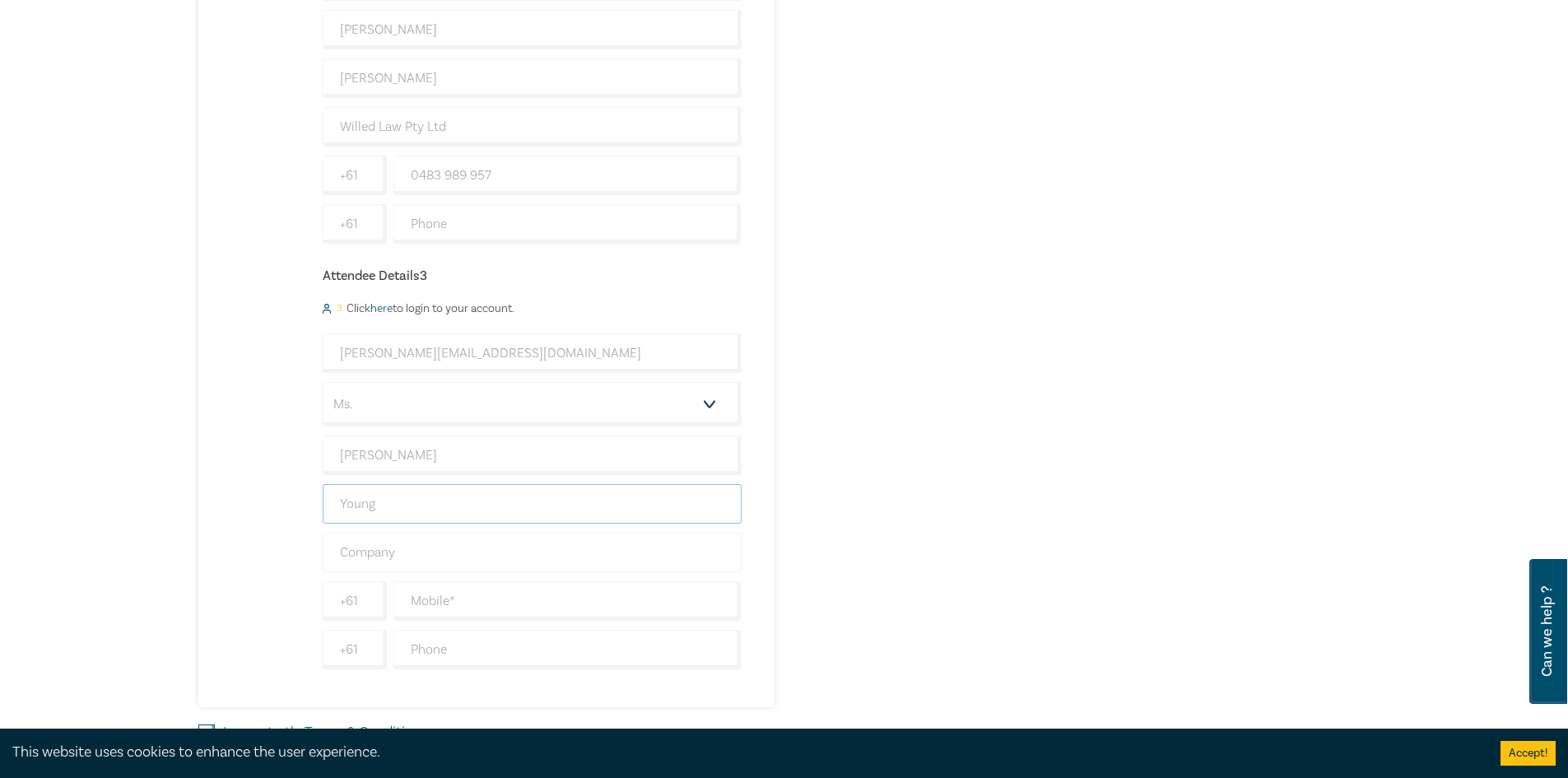
type input "Young"
click at [432, 558] on input "text" at bounding box center [532, 552] width 419 height 39
type input "Willed Law Pty Ltd"
click at [290, 556] on div "Wills - From drafting to costing (October 2025) 3 $ 1,632.00 Attendee Details 1…" at bounding box center [470, 0] width 543 height 1416
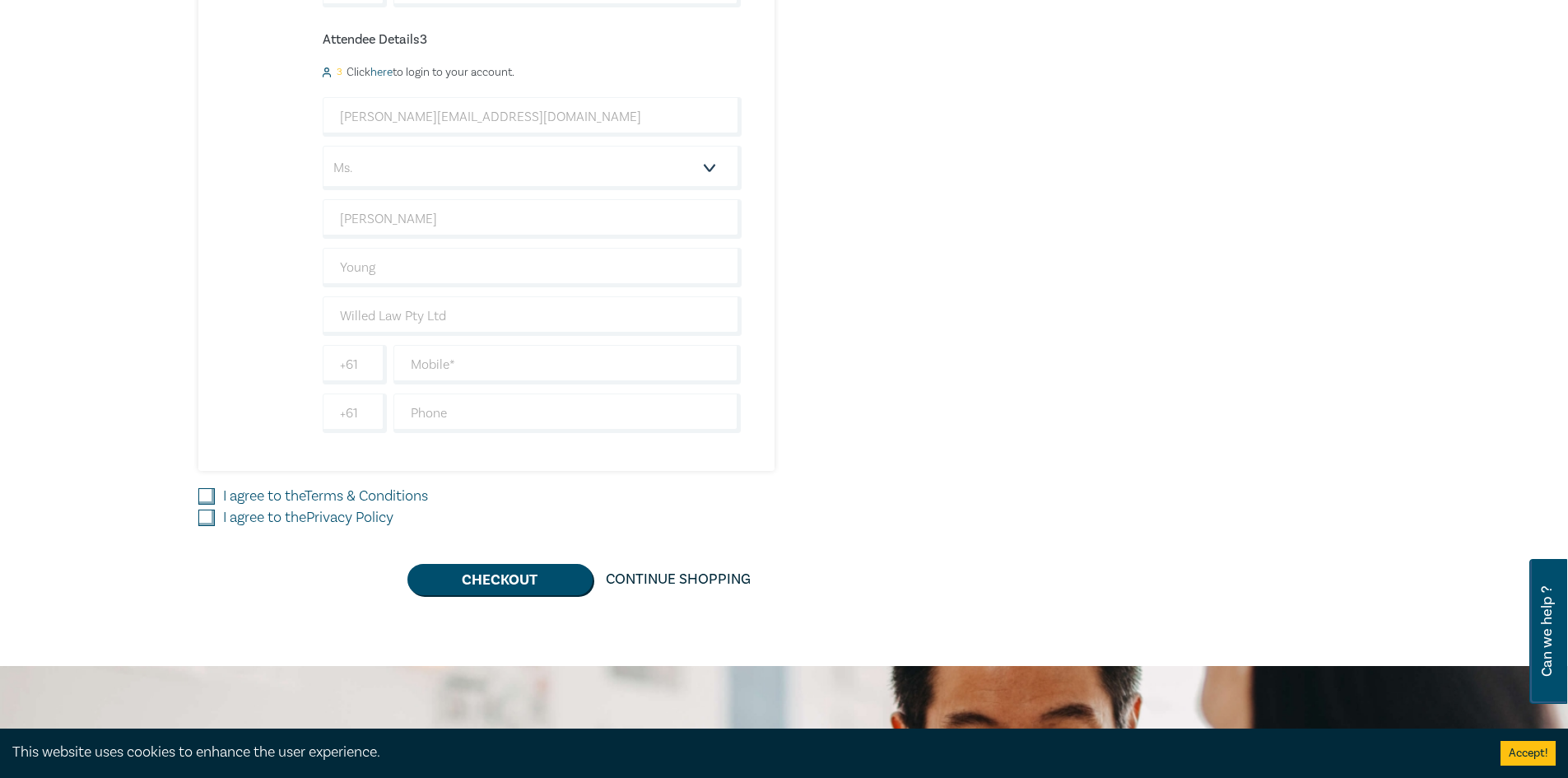
scroll to position [1317, 0]
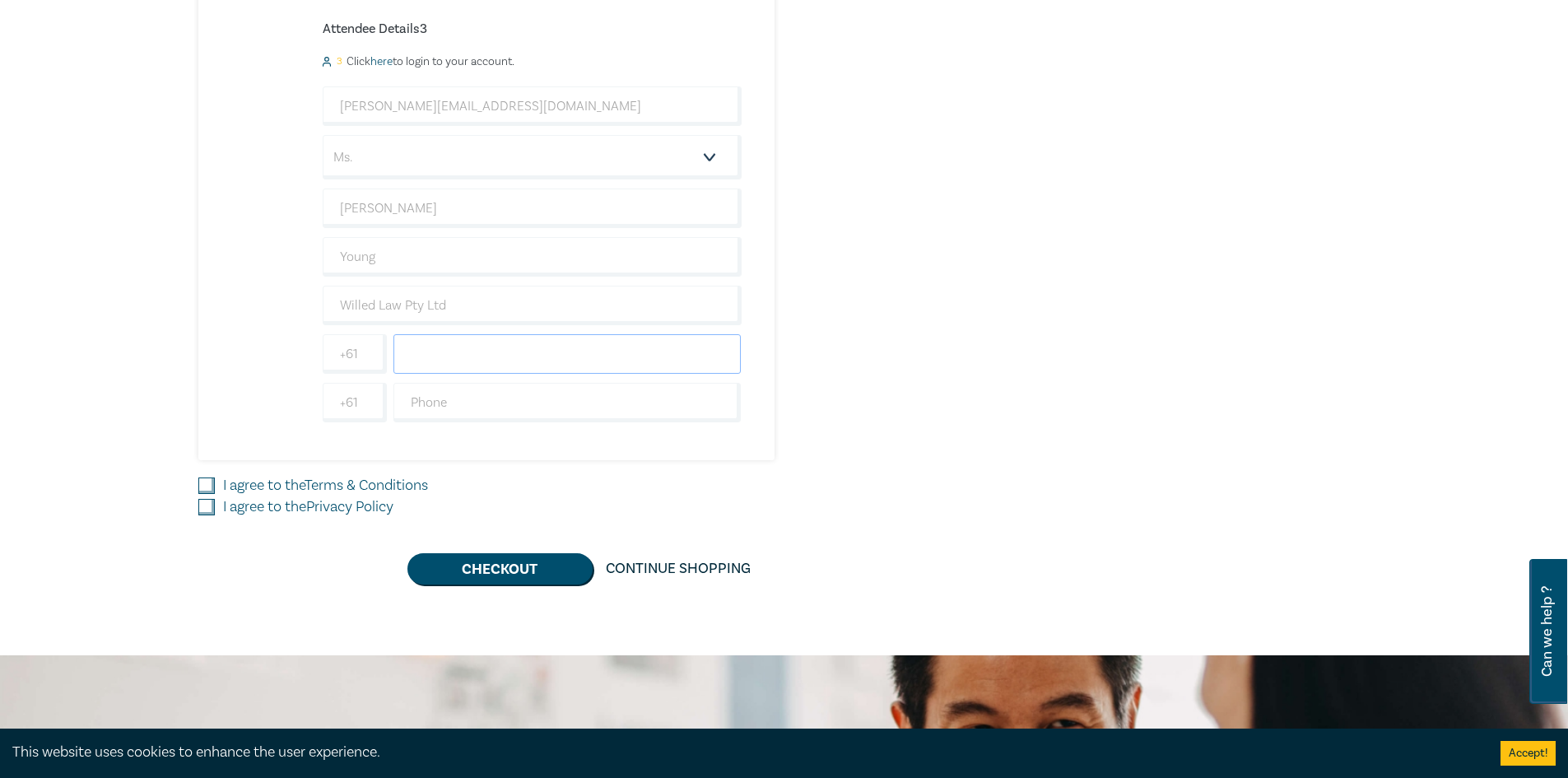
click at [435, 349] on input "text" at bounding box center [567, 354] width 348 height 39
type input "0438 889 533"
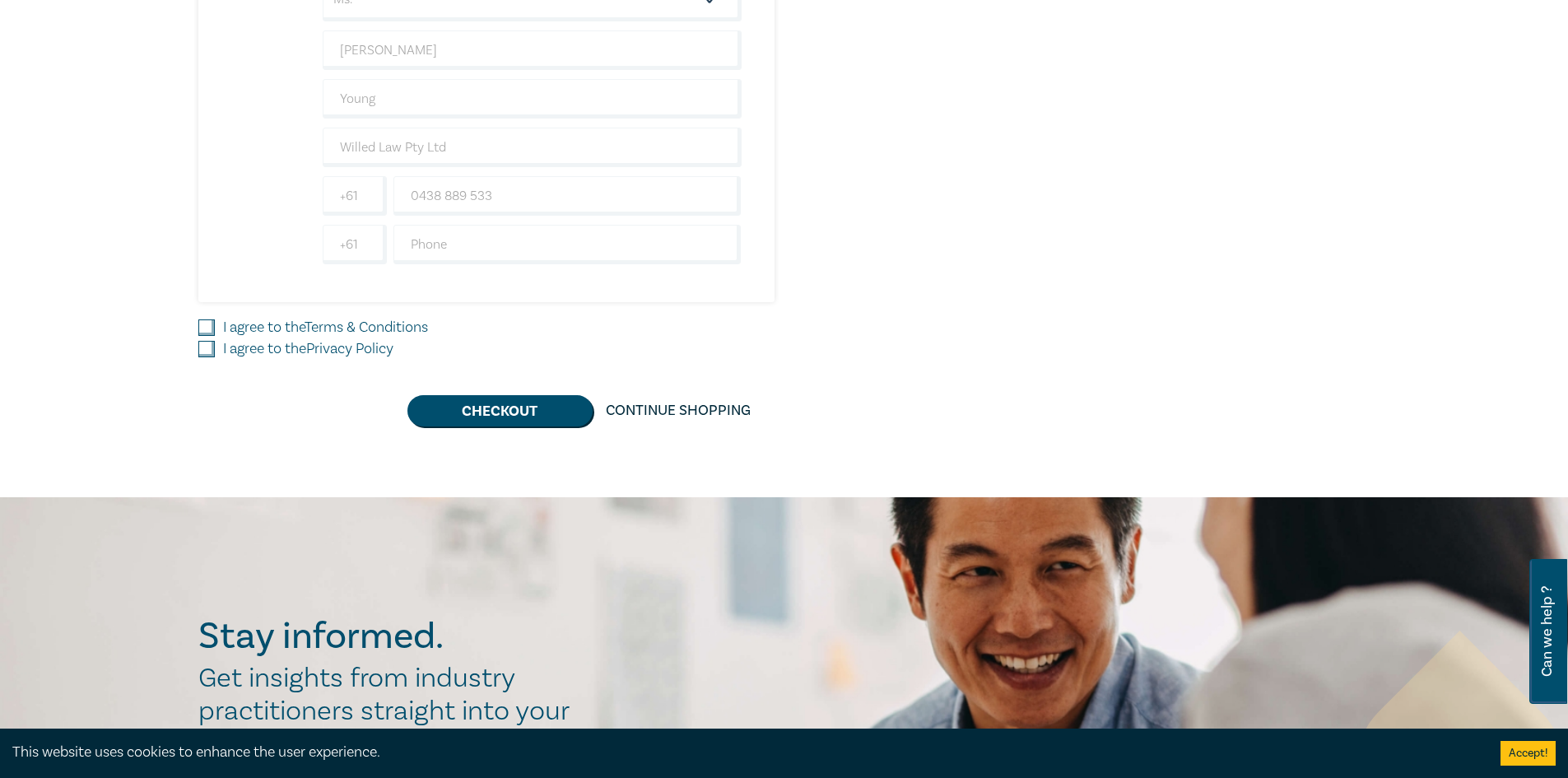
scroll to position [1504, 0]
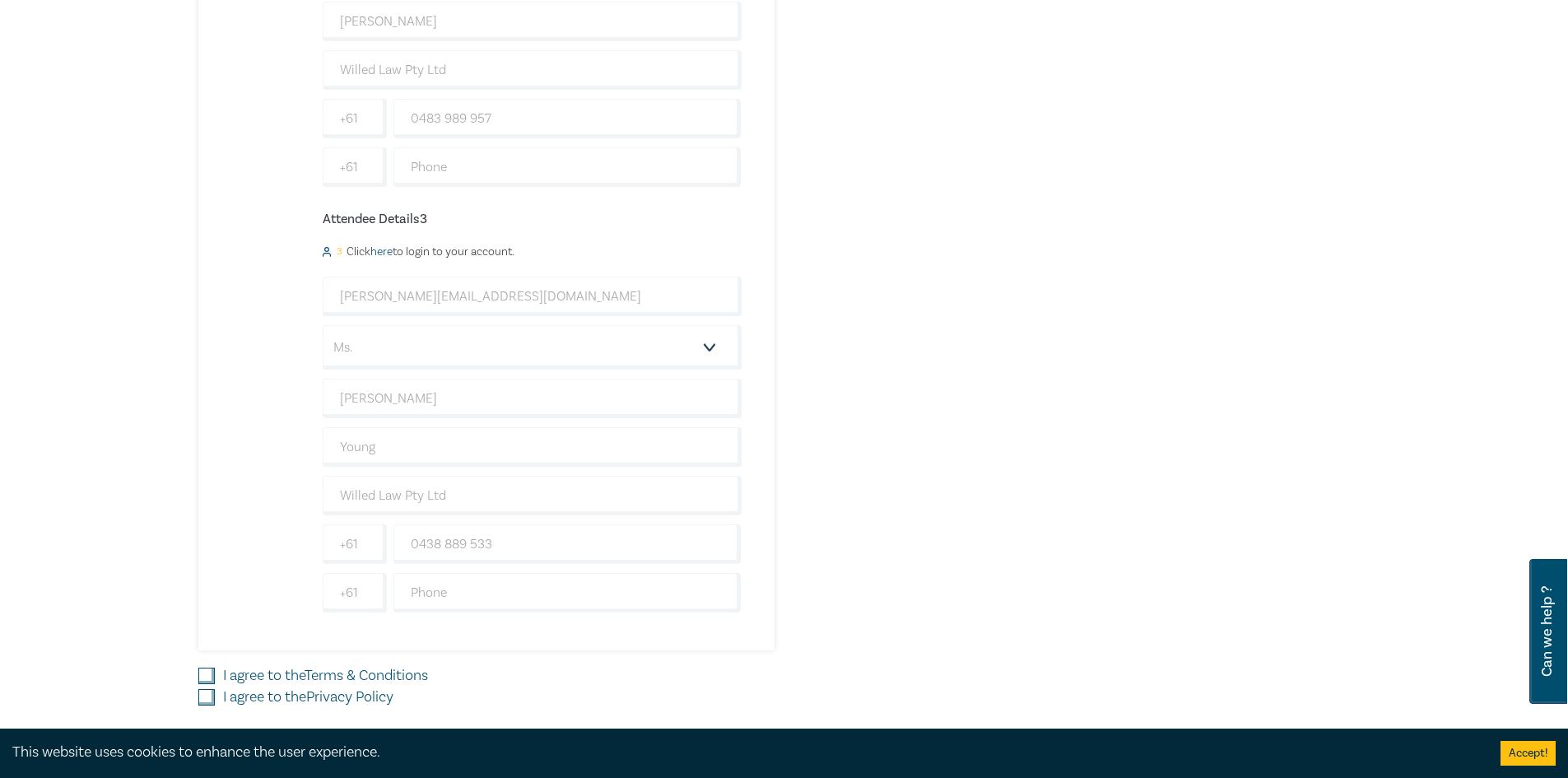
scroll to position [1174, 0]
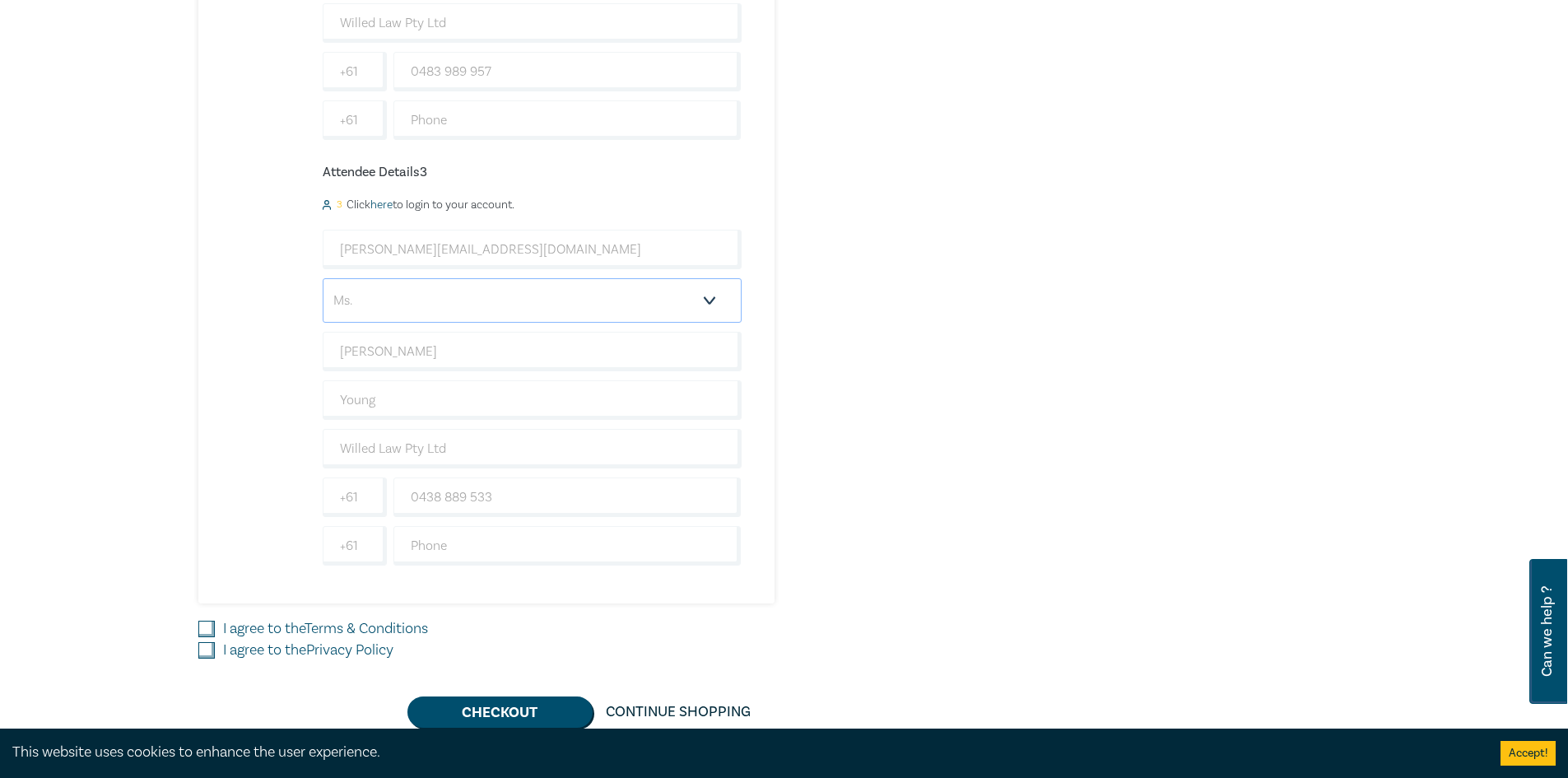
click at [673, 293] on select "Salutation Mr. Mrs. Ms. Miss Dr. Prof. Other" at bounding box center [532, 300] width 419 height 45
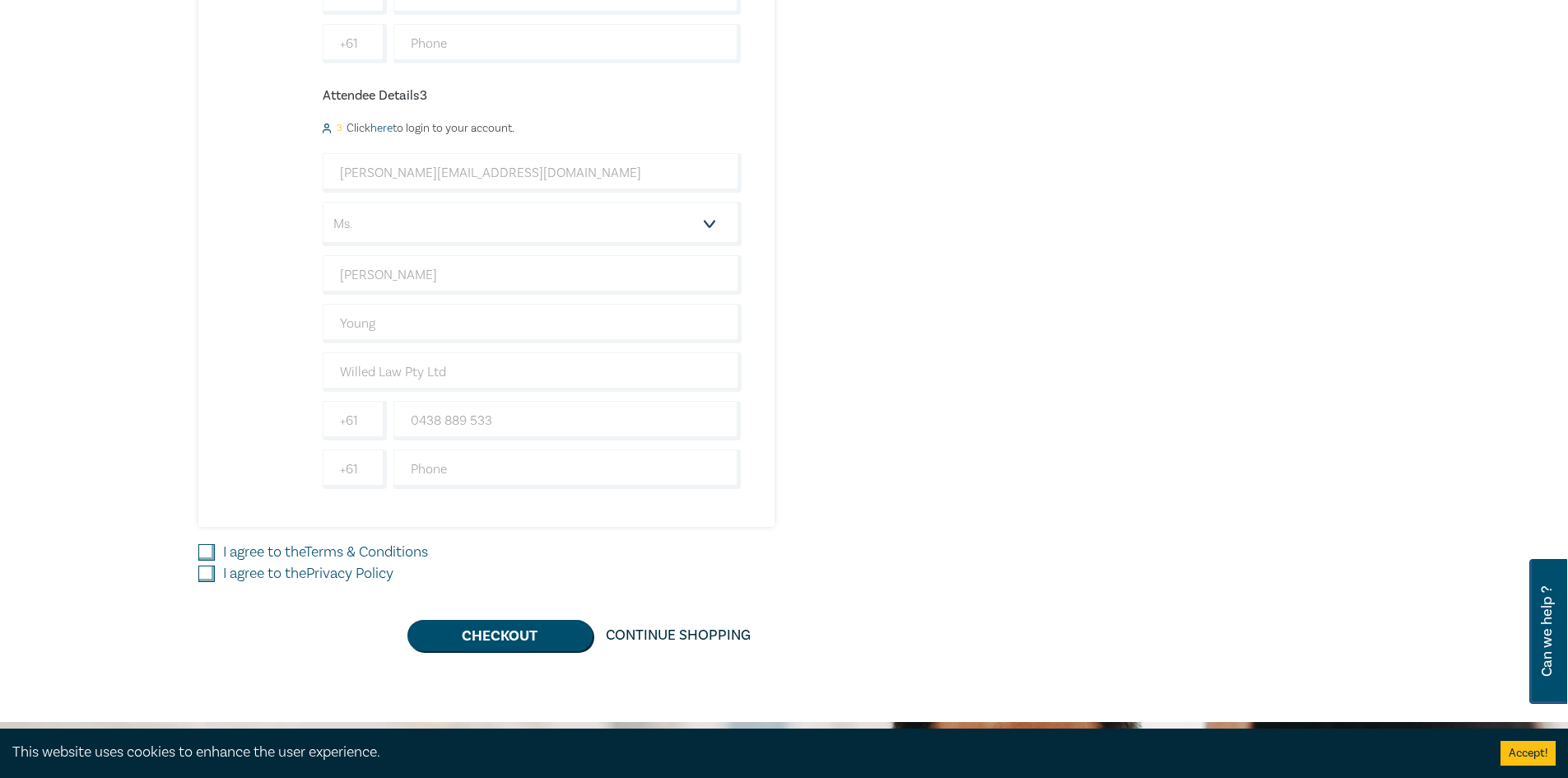
scroll to position [1422, 0]
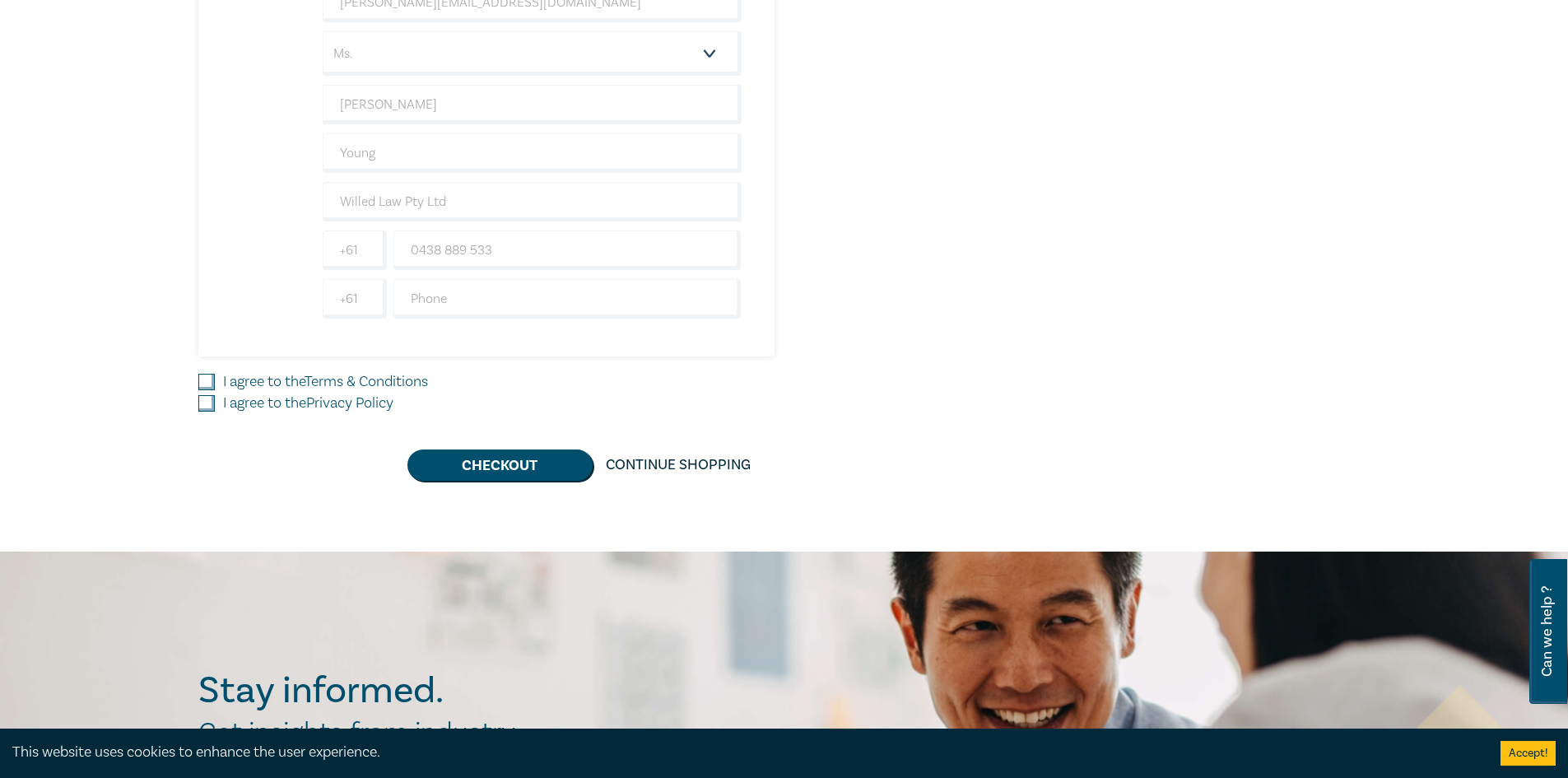
click at [205, 383] on input "I agree to the Terms & Conditions" at bounding box center [206, 382] width 16 height 16
checkbox input "true"
click at [206, 401] on input "I agree to the Privacy Policy" at bounding box center [206, 403] width 16 height 16
checkbox input "true"
click at [508, 470] on button "Checkout" at bounding box center [500, 465] width 185 height 32
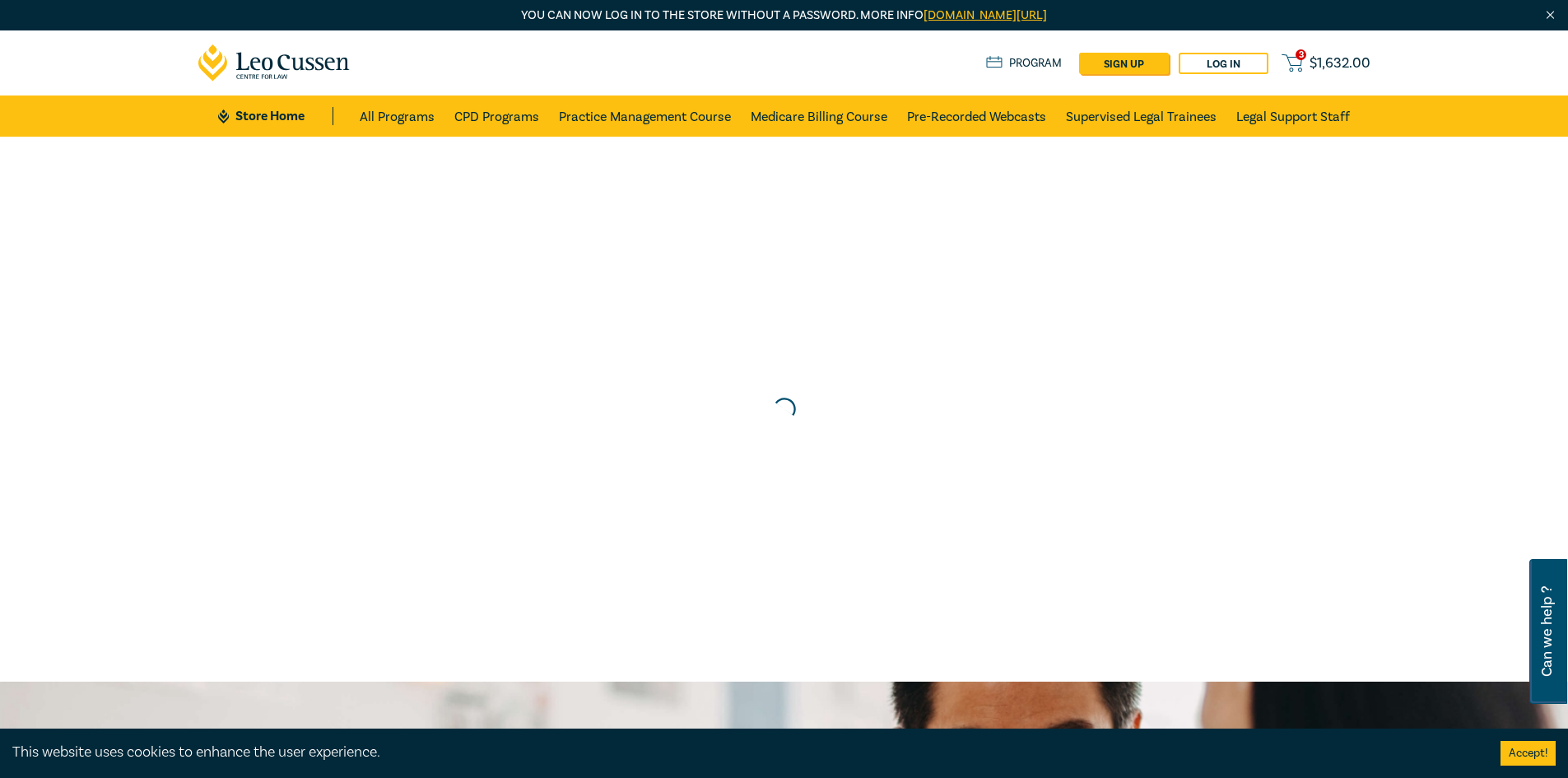
scroll to position [0, 0]
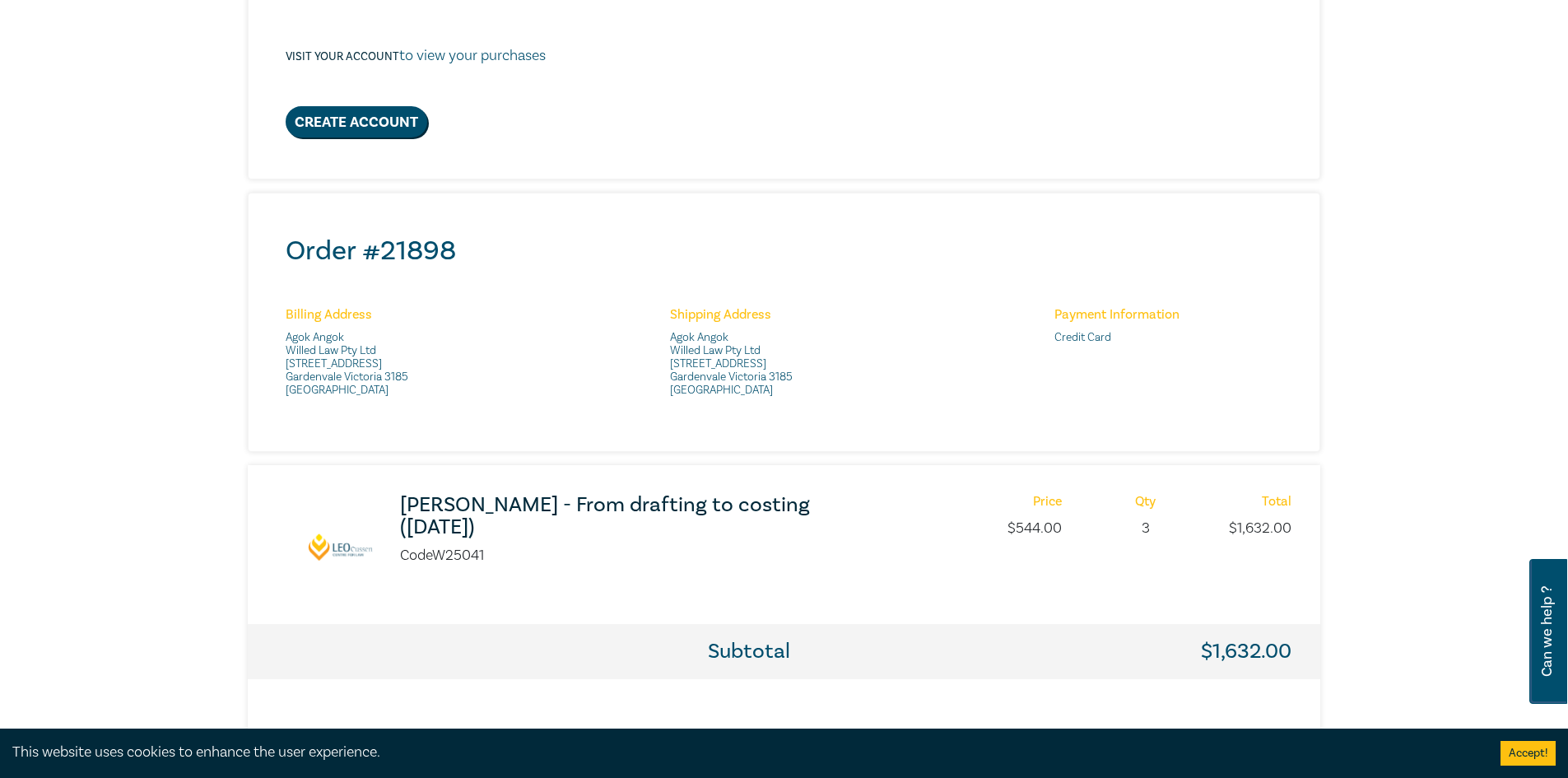
scroll to position [385, 0]
